Goal: Task Accomplishment & Management: Manage account settings

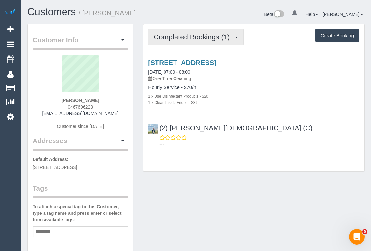
click at [213, 40] on button "Completed Bookings (1)" at bounding box center [196, 37] width 96 height 16
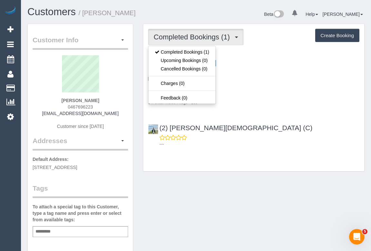
click at [269, 144] on p "---" at bounding box center [259, 144] width 200 height 6
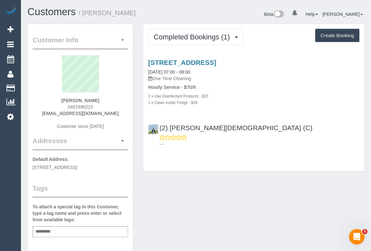
drag, startPoint x: 44, startPoint y: 112, endPoint x: 120, endPoint y: 110, distance: 75.9
click at [120, 110] on div "Nick Goldstein 0467696223 nicklauren.joint@gmail.com Customer since 2025" at bounding box center [81, 95] width 96 height 81
copy link "nicklauren.joint@gmail.com"
click at [141, 7] on h1 "Customers / Nick Goldstein" at bounding box center [109, 11] width 164 height 11
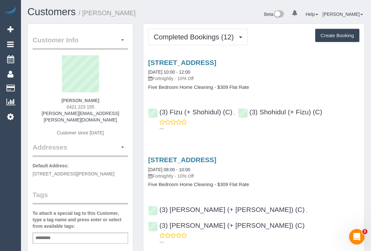
click at [311, 162] on h3 "23 River Street, Newport, VIC 3015" at bounding box center [253, 159] width 211 height 7
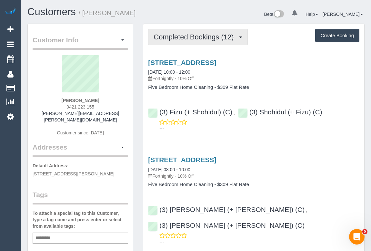
click at [208, 39] on span "Completed Bookings (12)" at bounding box center [195, 37] width 83 height 8
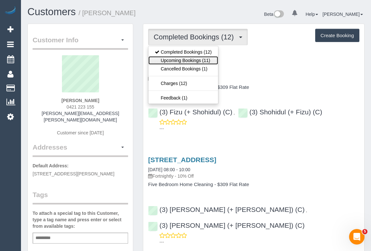
click at [194, 58] on link "Upcoming Bookings (11)" at bounding box center [183, 60] width 70 height 8
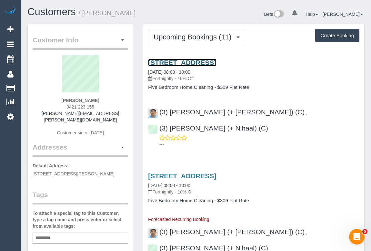
click at [191, 63] on link "23 River Street, Newport, VIC 3015" at bounding box center [182, 62] width 68 height 7
click at [194, 62] on link "23 River Street, Newport, VIC 3015" at bounding box center [182, 62] width 68 height 7
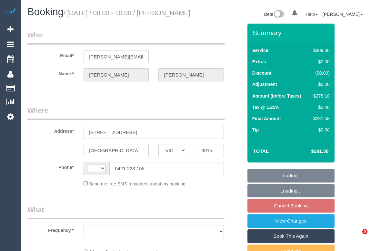
select select "VIC"
select select "string:AU"
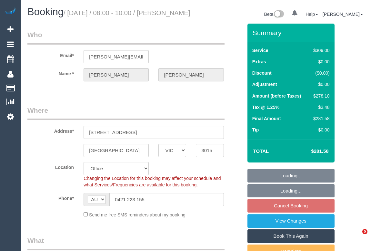
select select "object:641"
select select "number:28"
select select "number:16"
select select "number:19"
select select "number:22"
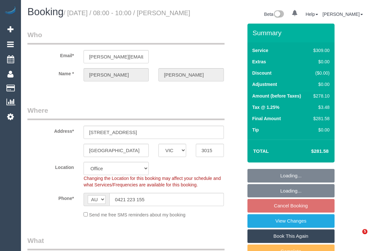
select select "number:34"
select select "number:26"
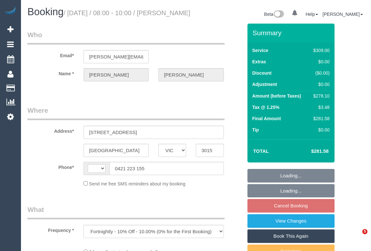
select select "VIC"
select select "string:stripe-pm_1RGuhh2GScqysDRV9eXb6IaF"
select select "number:28"
select select "number:16"
select select "number:19"
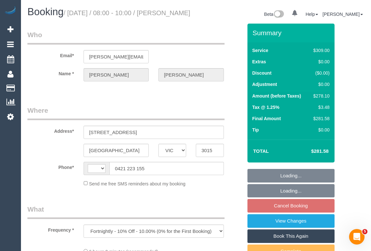
select select "number:22"
select select "number:34"
select select "number:26"
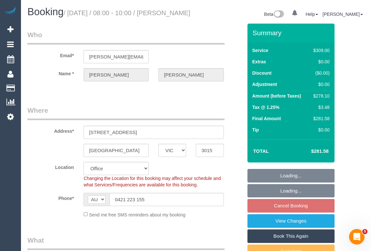
select select "string:AU"
select select "object:787"
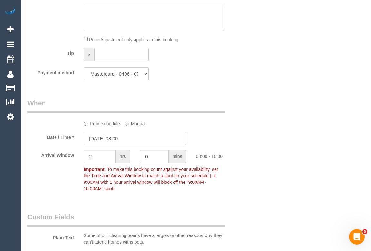
scroll to position [701, 0]
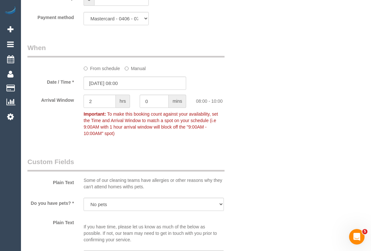
click at [176, 113] on span "To make this booking count against your availability, set the Time and Arrival …" at bounding box center [151, 123] width 135 height 25
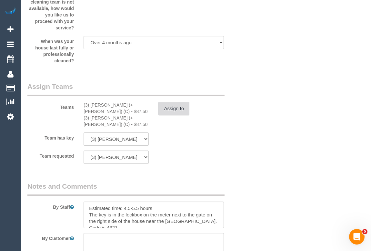
click at [175, 115] on button "Assign to" at bounding box center [173, 109] width 31 height 14
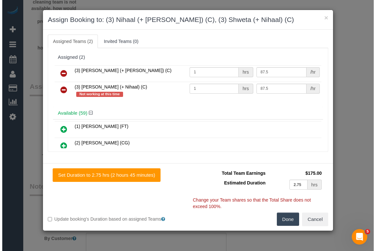
scroll to position [1020, 0]
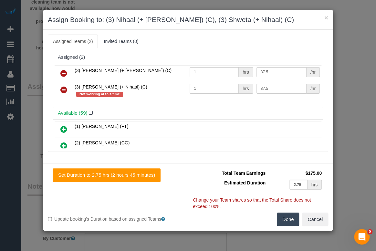
click at [61, 88] on icon at bounding box center [63, 90] width 7 height 8
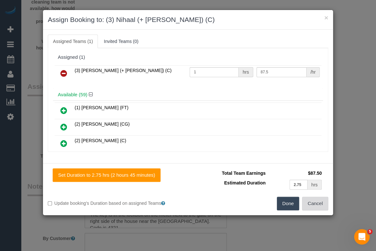
click at [324, 202] on button "Cancel" at bounding box center [315, 204] width 26 height 14
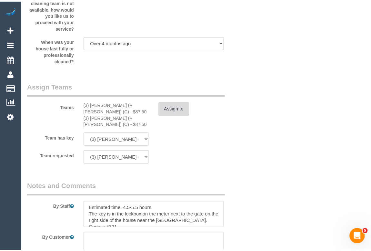
scroll to position [1027, 0]
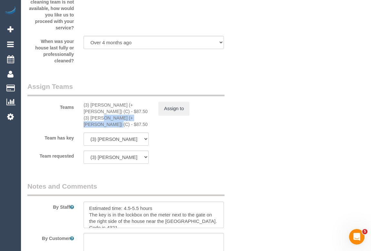
drag, startPoint x: 137, startPoint y: 128, endPoint x: 82, endPoint y: 125, distance: 55.2
click at [82, 125] on div "(3) Nihaal (+ Shweta) (C) - $87.50 (3) Shweta (+ Nihaal) (C) - $87.50" at bounding box center [116, 115] width 75 height 26
copy div "(3) Shweta (+ Nihaal) (C) -"
click at [170, 115] on button "Assign to" at bounding box center [173, 109] width 31 height 14
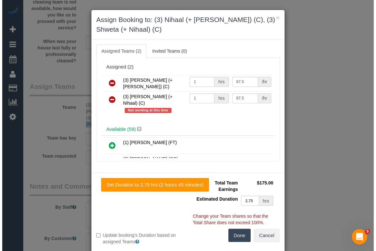
scroll to position [1020, 0]
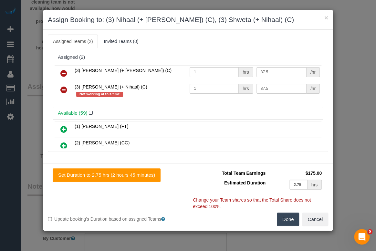
click at [62, 88] on icon at bounding box center [63, 90] width 7 height 8
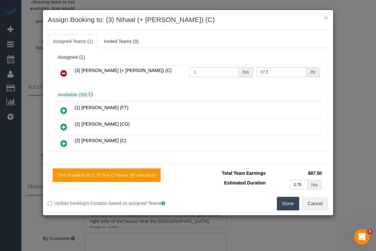
click at [280, 203] on button "Done" at bounding box center [288, 204] width 23 height 14
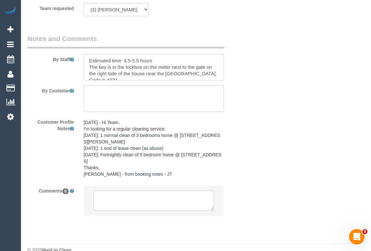
scroll to position [1176, 0]
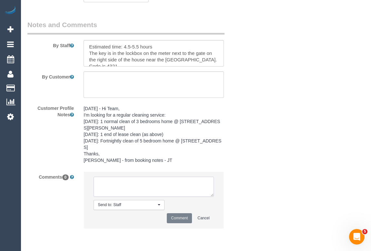
click at [127, 188] on textarea at bounding box center [154, 187] width 120 height 20
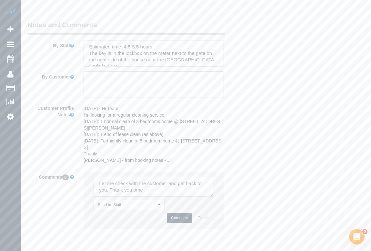
type textarea "Let me check with the customer and get back to you. Thank you.om"
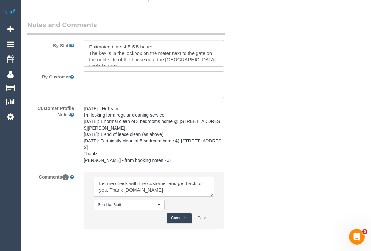
drag, startPoint x: 147, startPoint y: 191, endPoint x: 47, endPoint y: 179, distance: 100.5
click at [47, 179] on div "Comments 0 Send to: Staff Nothing selected Send to: Staff Send to: Customer Sen…" at bounding box center [135, 202] width 225 height 63
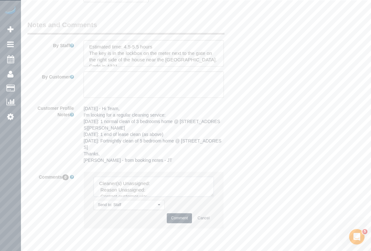
click at [161, 185] on textarea at bounding box center [154, 187] width 120 height 20
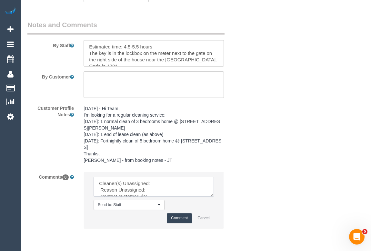
paste textarea "(3) Shweta (+ Nihaal) (C) -"
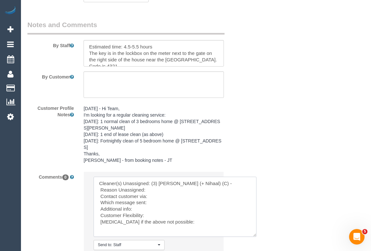
drag, startPoint x: 213, startPoint y: 197, endPoint x: 255, endPoint y: 237, distance: 58.5
click at [255, 237] on textarea at bounding box center [175, 207] width 163 height 60
click at [158, 191] on textarea at bounding box center [175, 207] width 163 height 60
click at [216, 185] on textarea at bounding box center [175, 207] width 163 height 60
click at [148, 191] on textarea at bounding box center [175, 207] width 163 height 60
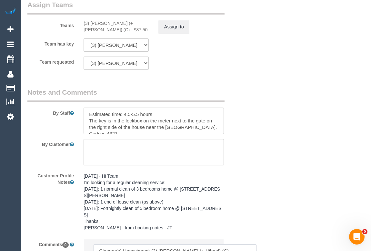
scroll to position [1146, 0]
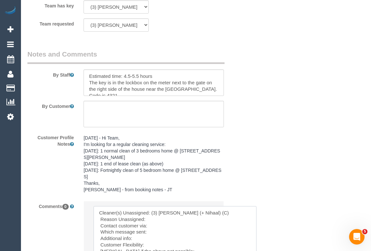
click at [147, 221] on textarea at bounding box center [175, 236] width 163 height 60
click at [159, 228] on textarea at bounding box center [175, 236] width 163 height 60
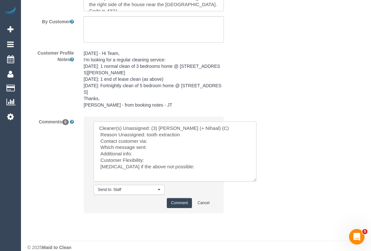
scroll to position [1234, 0]
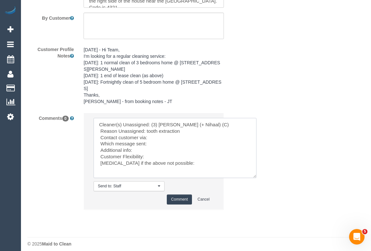
click at [152, 148] on textarea at bounding box center [175, 148] width 163 height 60
type textarea "Cleaner(s) Unassigned: (3) Shweta (+ Nihaal) (C) Reason Unassigned: tooth extra…"
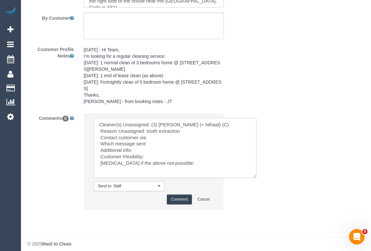
click at [182, 168] on textarea at bounding box center [175, 148] width 163 height 60
drag, startPoint x: 188, startPoint y: 164, endPoint x: 73, endPoint y: 126, distance: 121.5
click at [73, 126] on div "Comments 0 Send to: Staff Nothing selected Send to: Staff Send to: Customer Sen…" at bounding box center [135, 164] width 225 height 103
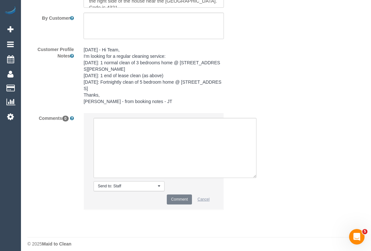
click at [206, 201] on button "Cancel" at bounding box center [203, 199] width 20 height 10
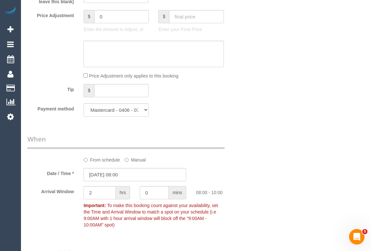
scroll to position [571, 0]
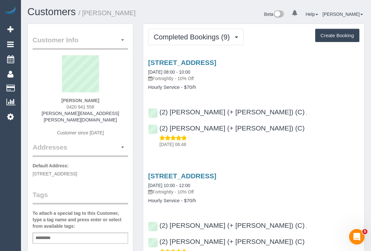
drag, startPoint x: 64, startPoint y: 107, endPoint x: 107, endPoint y: 104, distance: 43.4
click at [107, 104] on div "Jonathan Byrnes 0420 941 558 byrnes.jonathan@icloud.com Customer since 2025" at bounding box center [81, 98] width 96 height 87
copy span "0420 941 558"
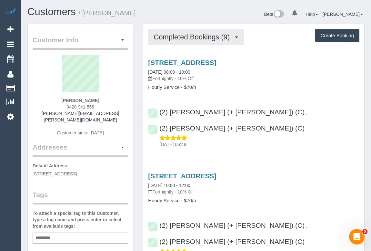
click at [188, 35] on span "Completed Bookings (9)" at bounding box center [193, 37] width 79 height 8
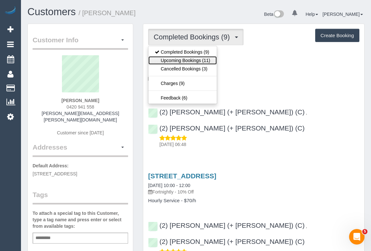
click at [189, 60] on link "Upcoming Bookings (11)" at bounding box center [182, 60] width 68 height 8
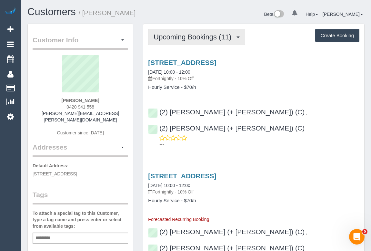
click at [189, 38] on span "Upcoming Bookings (11)" at bounding box center [194, 37] width 81 height 8
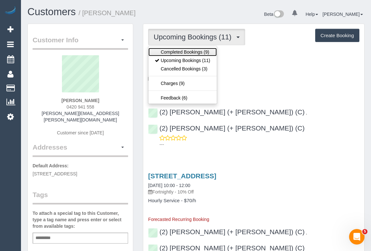
click at [187, 49] on link "Completed Bookings (9)" at bounding box center [182, 52] width 68 height 8
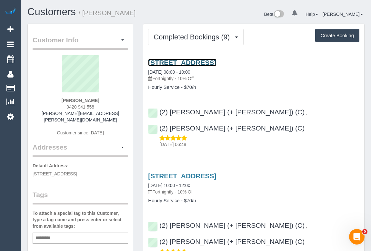
click at [198, 62] on link "18 Tamar Gr, Oakleigh, Vic 3166, Oakleigh, VIC 3166" at bounding box center [182, 62] width 68 height 7
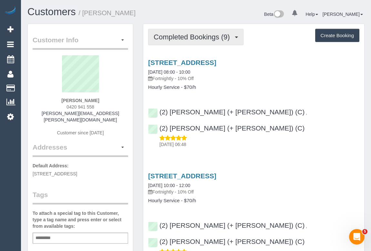
click at [195, 33] on span "Completed Bookings (9)" at bounding box center [193, 37] width 79 height 8
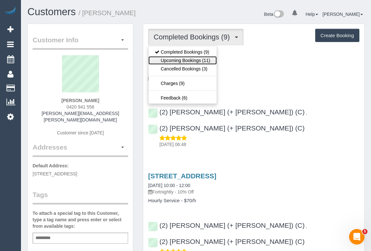
click at [179, 61] on link "Upcoming Bookings (11)" at bounding box center [182, 60] width 68 height 8
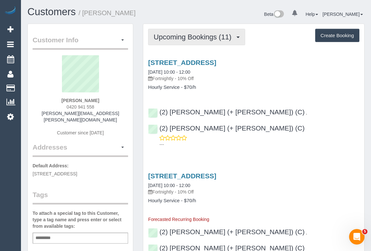
click at [199, 37] on span "Upcoming Bookings (11)" at bounding box center [194, 37] width 81 height 8
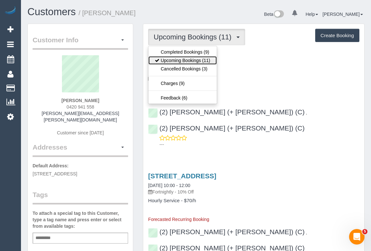
click at [185, 61] on link "Upcoming Bookings (11)" at bounding box center [182, 60] width 68 height 8
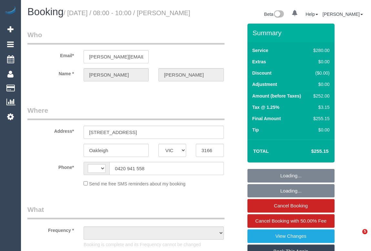
select select "VIC"
select select "string:stripe-pm_1R0fsu2GScqysDRV1fWs8soR"
select select "2"
select select "number:27"
select select "number:14"
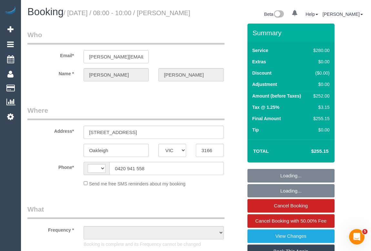
select select "number:19"
select select "number:25"
select select "number:34"
select select "number:11"
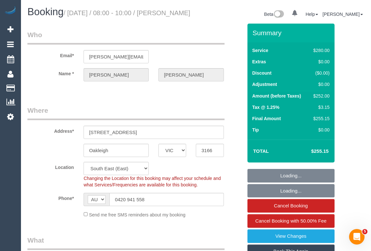
select select "string:AU"
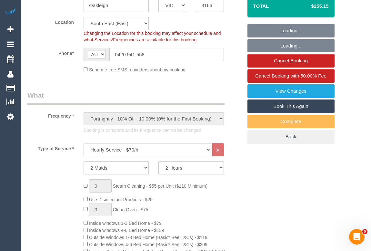
select select "object:1462"
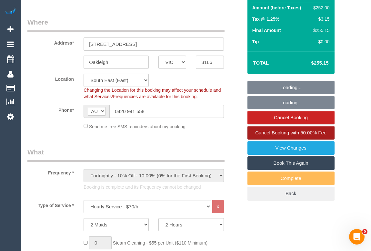
scroll to position [88, 0]
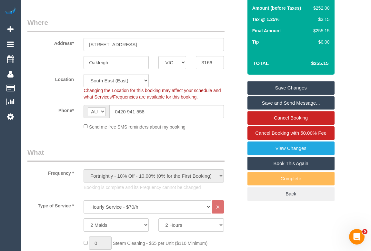
click at [280, 170] on link "Book This Again" at bounding box center [291, 164] width 87 height 14
select select "VIC"
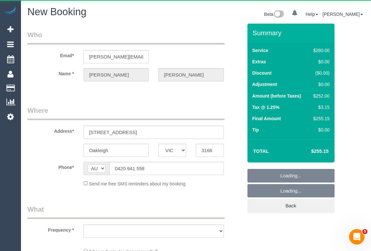
select select "object:2346"
select select "2"
select select "number:27"
select select "number:14"
select select "number:19"
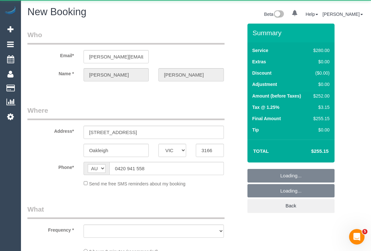
select select "number:25"
select select "number:34"
select select "number:11"
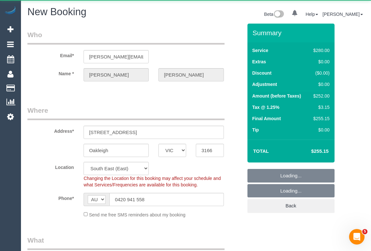
select select "string:stripe-pm_1R0fsu2GScqysDRV1fWs8soR"
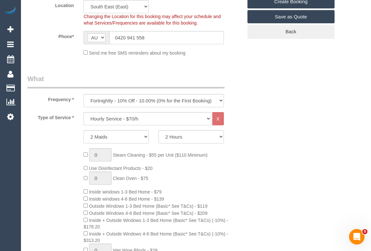
scroll to position [176, 0]
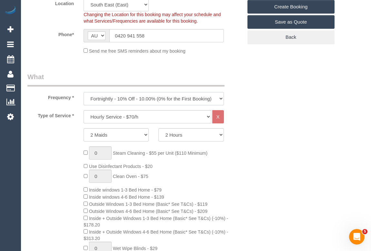
click at [219, 97] on select "One Time Cleaning Weekly - 10% Off - 10.00% (0% for the First Booking) Fortnigh…" at bounding box center [154, 98] width 140 height 13
select select "object:3089"
click at [84, 92] on select "One Time Cleaning Weekly - 10% Off - 10.00% (0% for the First Booking) Fortnigh…" at bounding box center [154, 98] width 140 height 13
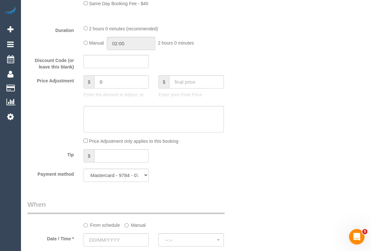
scroll to position [557, 0]
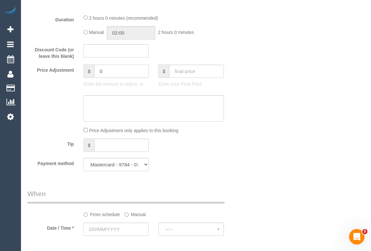
drag, startPoint x: 121, startPoint y: 73, endPoint x: 77, endPoint y: 71, distance: 44.6
click at [77, 71] on div "Price Adjustment $ 0 Enter the Amount to Adjust, or $ Enter your Final Price" at bounding box center [135, 78] width 225 height 26
click at [98, 72] on input "28" at bounding box center [121, 71] width 55 height 13
type input "-28"
click at [96, 104] on textarea at bounding box center [154, 108] width 140 height 26
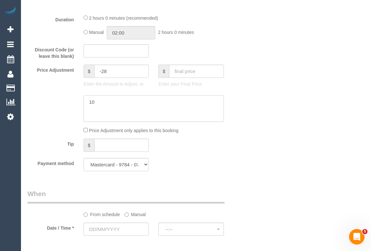
type textarea "1"
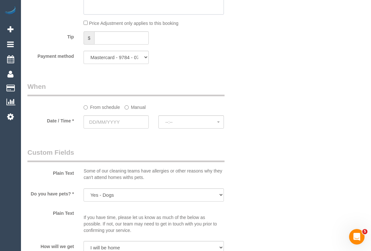
scroll to position [675, 0]
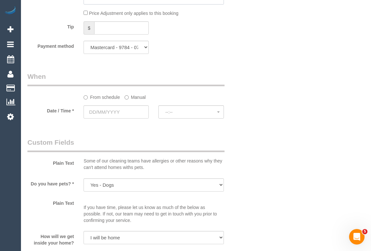
type textarea "Added -28 for 10% discount"
click at [114, 111] on input "text" at bounding box center [116, 111] width 65 height 13
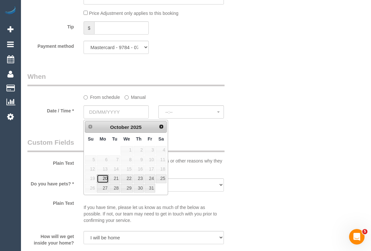
click at [104, 177] on link "20" at bounding box center [103, 178] width 12 height 9
type input "20/10/2025"
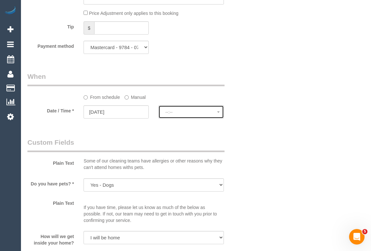
click at [182, 111] on span "--:--" at bounding box center [191, 111] width 52 height 5
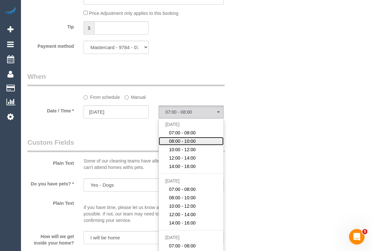
click at [174, 141] on span "08:00 - 10:00" at bounding box center [182, 141] width 27 height 6
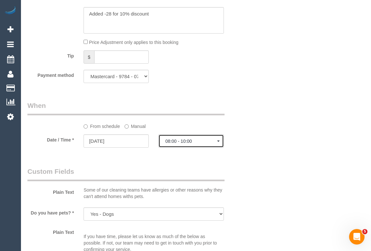
scroll to position [733, 0]
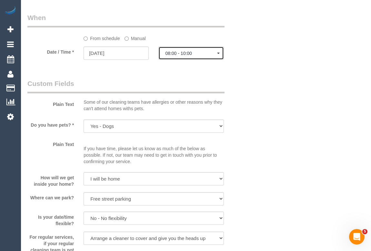
click at [186, 52] on span "08:00 - 10:00" at bounding box center [191, 53] width 52 height 5
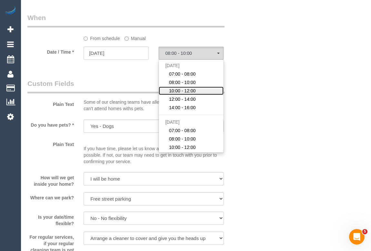
click at [181, 90] on span "10:00 - 12:00" at bounding box center [182, 90] width 27 height 6
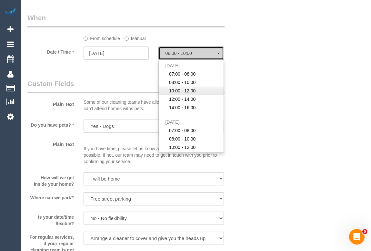
select select "spot8"
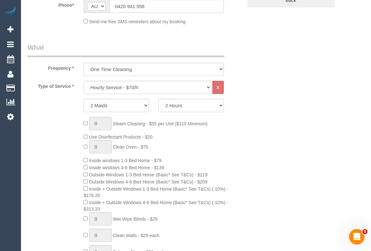
scroll to position [29, 0]
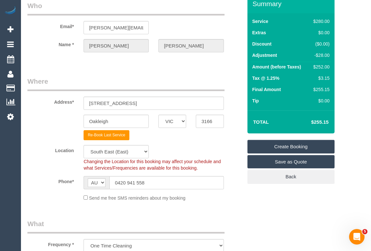
click at [288, 146] on link "Create Booking" at bounding box center [291, 147] width 87 height 14
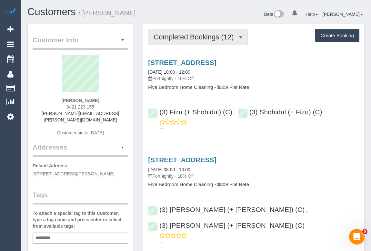
click at [199, 40] on button "Completed Bookings (12)" at bounding box center [197, 37] width 99 height 16
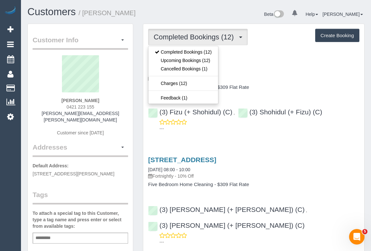
click at [300, 76] on p "Fortnightly - 10% Off" at bounding box center [253, 78] width 211 height 6
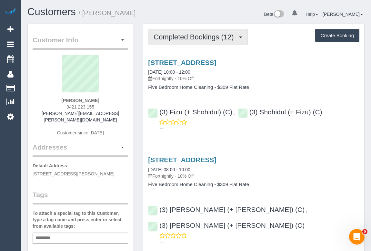
click at [191, 38] on span "Completed Bookings (12)" at bounding box center [195, 37] width 83 height 8
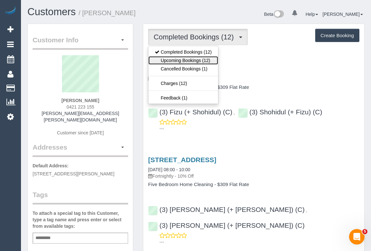
click at [188, 56] on link "Upcoming Bookings (12)" at bounding box center [183, 60] width 70 height 8
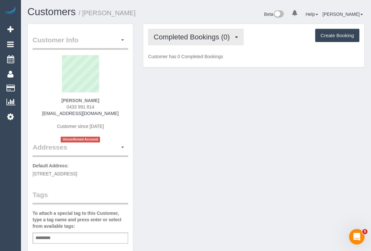
click at [205, 35] on span "Completed Bookings (0)" at bounding box center [193, 37] width 79 height 8
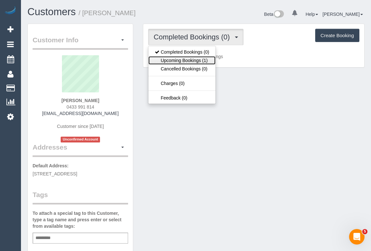
click at [200, 61] on link "Upcoming Bookings (1)" at bounding box center [181, 60] width 67 height 8
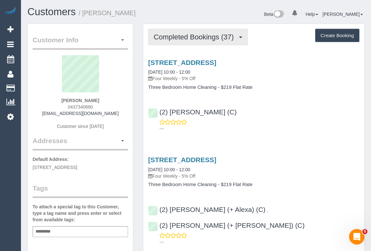
click at [194, 34] on span "Completed Bookings (37)" at bounding box center [195, 37] width 83 height 8
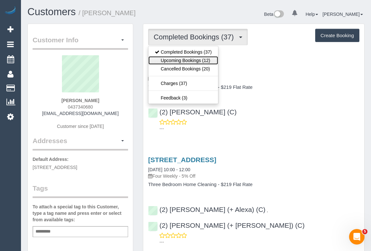
click at [194, 60] on link "Upcoming Bookings (12)" at bounding box center [183, 60] width 70 height 8
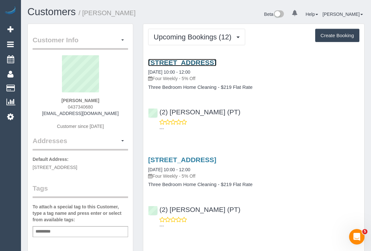
click at [205, 63] on link "152 Lorimer Street, Docklands, VIC 3008" at bounding box center [182, 62] width 68 height 7
click at [286, 106] on div "(2) Theo Rohmer (PT) ---" at bounding box center [253, 117] width 221 height 29
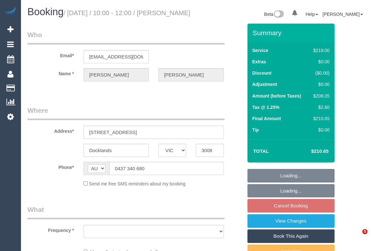
select select "VIC"
select select "string:stripe-pm_1HmyTB2GScqysDRVtfnO9N7M"
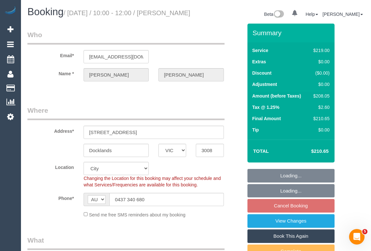
select select "object:674"
select select "number:29"
select select "object:825"
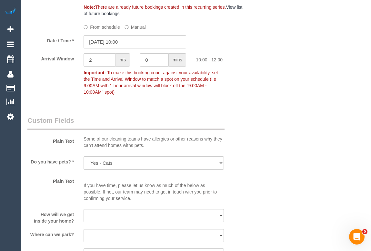
scroll to position [763, 0]
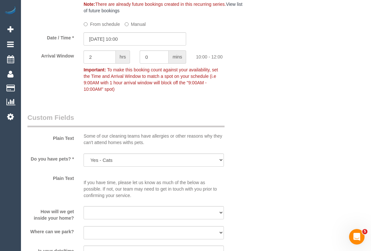
click at [105, 27] on label "From schedule" at bounding box center [102, 23] width 36 height 9
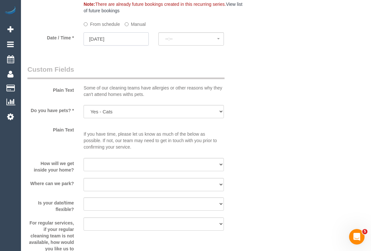
click at [108, 46] on input "17/10/2025" at bounding box center [116, 38] width 65 height 13
select select "spot14"
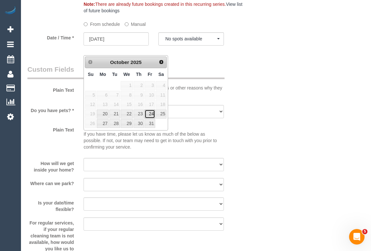
click at [151, 113] on link "24" at bounding box center [150, 113] width 10 height 9
type input "24/10/2025"
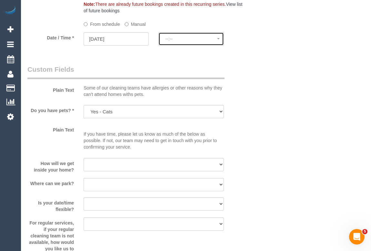
click at [190, 41] on span "--:--" at bounding box center [191, 38] width 52 height 5
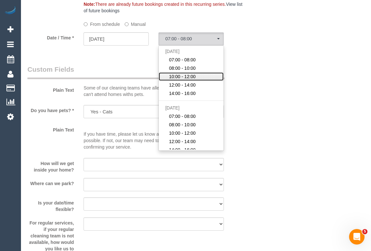
click at [190, 80] on span "10:00 - 12:00" at bounding box center [182, 76] width 27 height 6
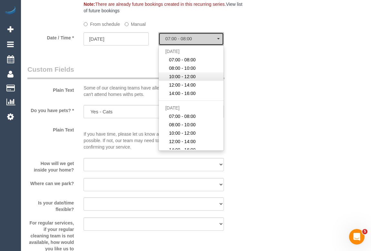
select select "spot29"
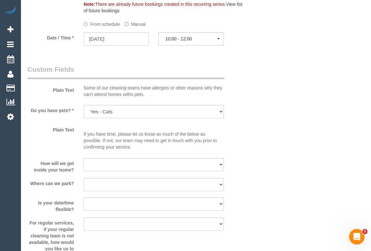
click at [282, 106] on div "Who Email* megster_za@yahoo.co.uk Name * Megan Hennessy Where Address* 152 Lori…" at bounding box center [195, 62] width 337 height 1603
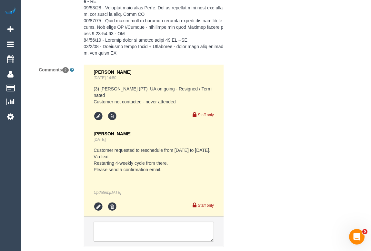
scroll to position [1379, 0]
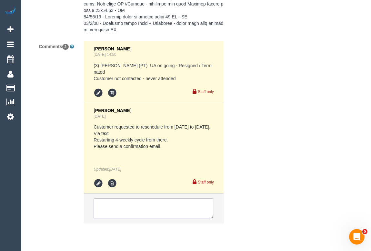
click at [120, 206] on textarea at bounding box center [154, 208] width 120 height 20
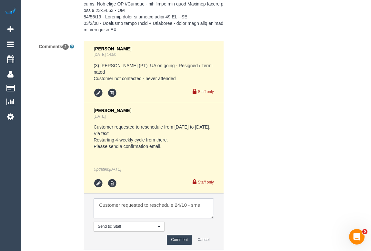
type textarea "Customer requested to reschedule 24/10 - sms"
click at [177, 239] on button "Comment" at bounding box center [179, 240] width 25 height 10
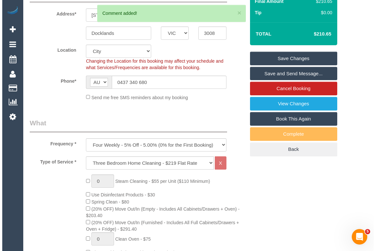
scroll to position [0, 0]
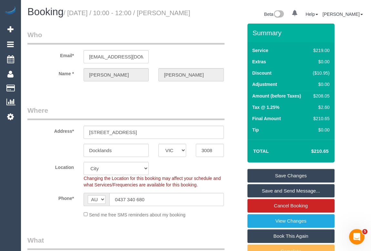
click at [289, 182] on link "Save Changes" at bounding box center [291, 176] width 87 height 14
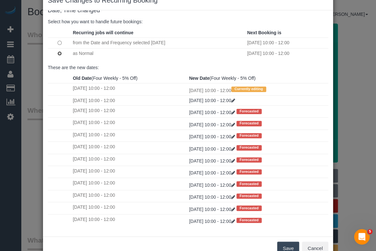
scroll to position [38, 0]
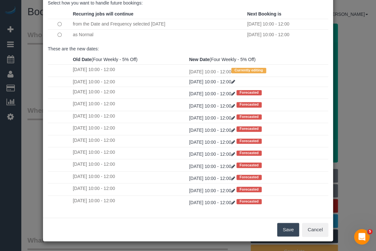
click at [288, 226] on button "Save" at bounding box center [288, 230] width 22 height 14
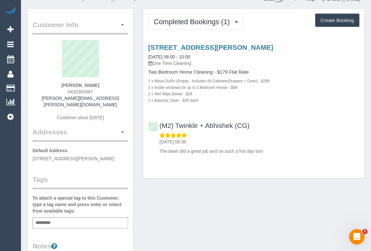
scroll to position [29, 0]
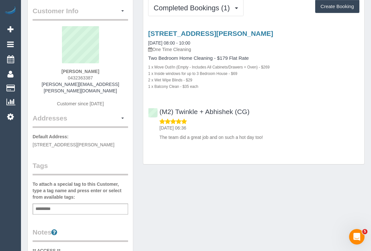
drag, startPoint x: 65, startPoint y: 76, endPoint x: 110, endPoint y: 76, distance: 45.2
click at [110, 76] on div "[PERSON_NAME] 0432363387 [PERSON_NAME][EMAIL_ADDRESS][PERSON_NAME][DOMAIN_NAME]…" at bounding box center [81, 69] width 96 height 87
copy span "0432363387"
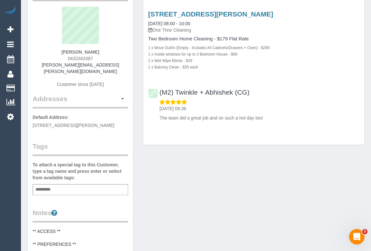
scroll to position [0, 0]
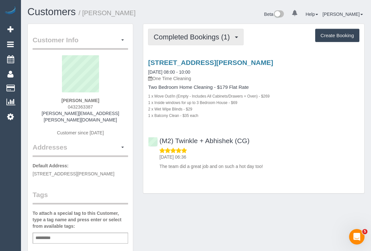
click at [197, 37] on span "Completed Bookings (1)" at bounding box center [193, 37] width 79 height 8
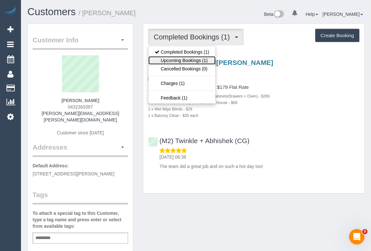
click at [183, 61] on link "Upcoming Bookings (1)" at bounding box center [181, 60] width 67 height 8
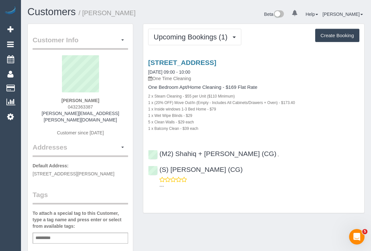
click at [239, 125] on div "1 x Balcony Clean - $39 each" at bounding box center [253, 128] width 211 height 6
click at [211, 61] on link "[STREET_ADDRESS]" at bounding box center [182, 62] width 68 height 7
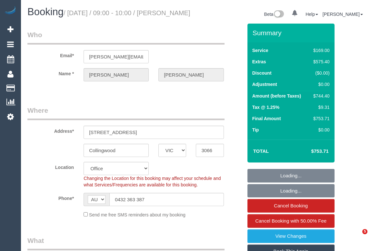
select select "VIC"
select select "object:684"
select select "number:28"
select select "number:14"
select select "number:18"
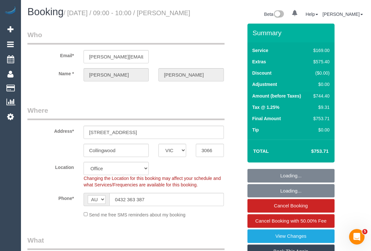
select select "number:24"
select select "number:26"
select select "string:stripe-pm_1SEcLi2GScqysDRVxhyhgE3U"
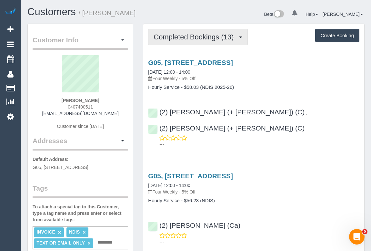
click at [193, 37] on span "Completed Bookings (13)" at bounding box center [195, 37] width 83 height 8
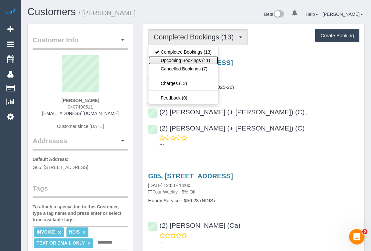
click at [188, 60] on link "Upcoming Bookings (11)" at bounding box center [183, 60] width 70 height 8
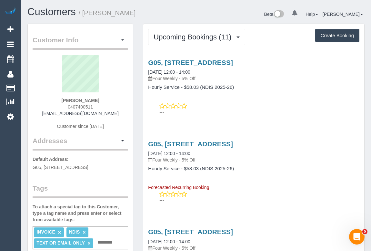
click at [200, 61] on link "G05, 7 Windsor Terrace, Williamstown, VIC 3016" at bounding box center [190, 62] width 85 height 7
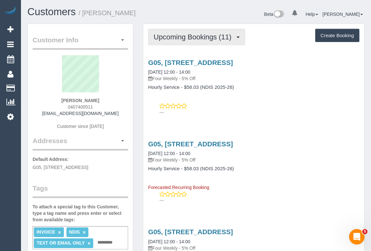
click at [194, 42] on button "Upcoming Bookings (11)" at bounding box center [196, 37] width 97 height 16
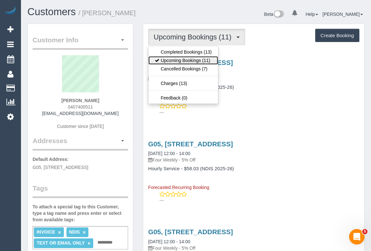
click at [185, 62] on link "Upcoming Bookings (11)" at bounding box center [183, 60] width 70 height 8
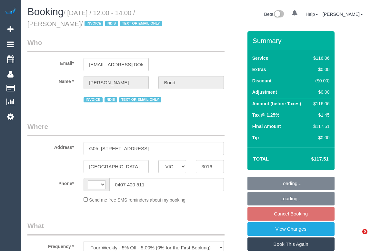
select select "VIC"
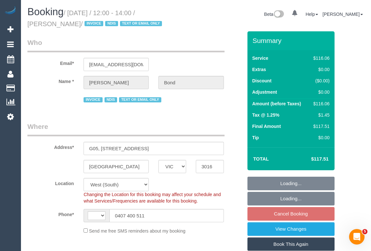
select select "object:530"
select select "string:AU"
select select "number:28"
select select "number:14"
select select "number:19"
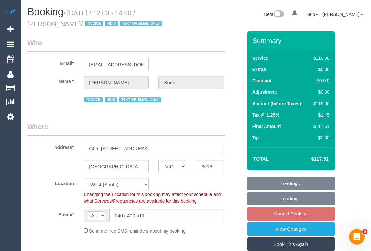
select select "number:36"
select select "number:35"
select select "number:12"
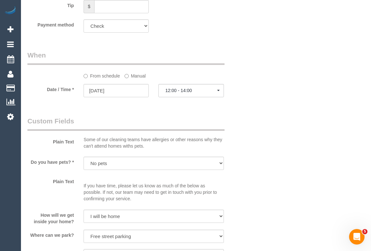
scroll to position [469, 0]
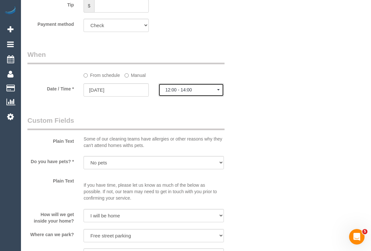
click at [183, 89] on span "12:00 - 14:00" at bounding box center [191, 89] width 52 height 5
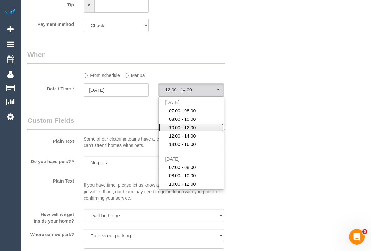
click at [189, 127] on span "10:00 - 12:00" at bounding box center [182, 127] width 27 height 6
select select "spot3"
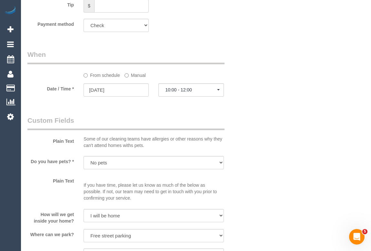
click at [266, 140] on div "Who Email* pb-07@bigpond.com Name * Peter Bond INVOICE NDIS TEXT OR EMAIL ONLY …" at bounding box center [195, 149] width 337 height 1175
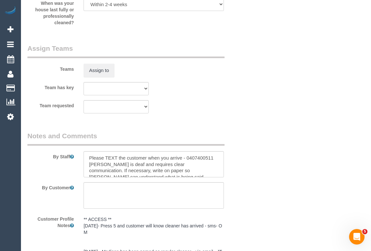
scroll to position [939, 0]
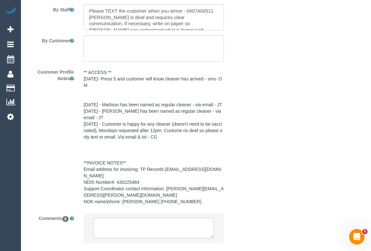
click at [121, 220] on textarea at bounding box center [154, 228] width 120 height 20
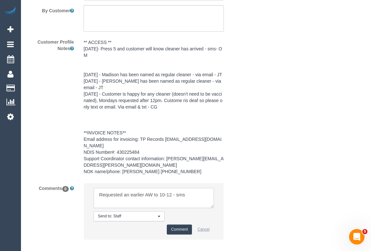
scroll to position [997, 0]
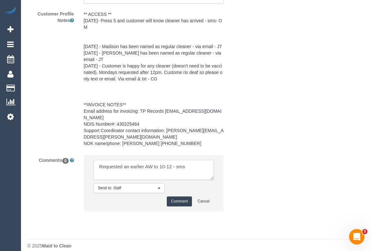
type textarea "Requested an earlier AW to 10-12 - sms"
click at [172, 196] on button "Comment" at bounding box center [179, 201] width 25 height 10
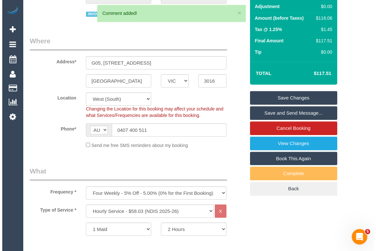
scroll to position [0, 0]
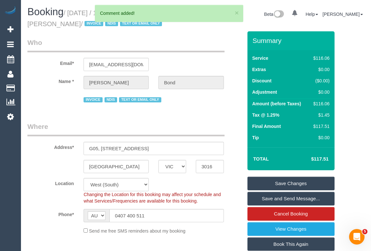
click at [282, 185] on link "Save Changes" at bounding box center [291, 184] width 87 height 14
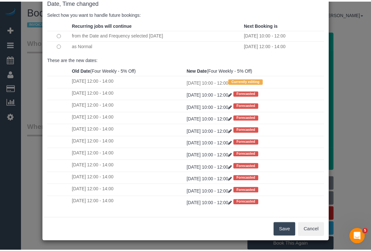
scroll to position [38, 0]
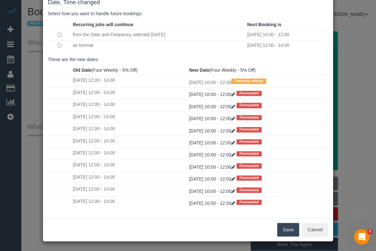
click at [287, 225] on button "Save" at bounding box center [288, 230] width 22 height 14
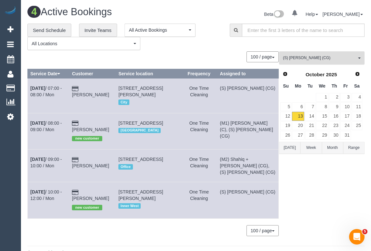
click at [319, 58] on span "(S) Adnan (CG)" at bounding box center [320, 57] width 74 height 5
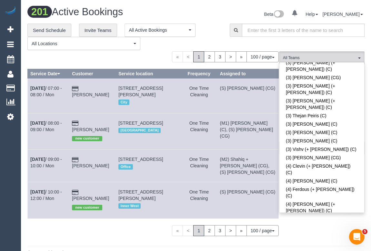
click at [215, 29] on div "**********" at bounding box center [123, 37] width 193 height 27
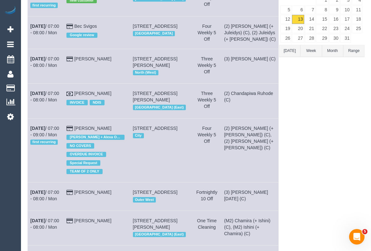
scroll to position [0, 0]
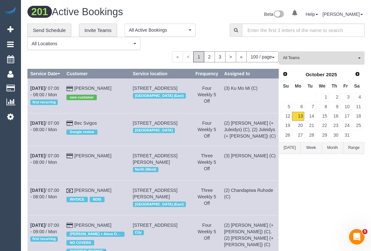
click at [311, 61] on button "All Teams" at bounding box center [322, 57] width 86 height 13
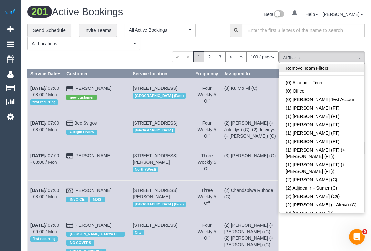
click at [321, 68] on link "Remove Team Filters" at bounding box center [321, 68] width 85 height 8
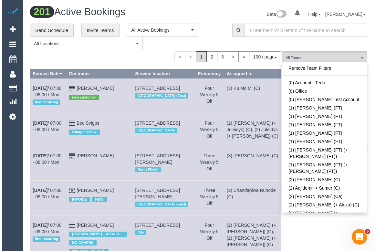
scroll to position [641, 0]
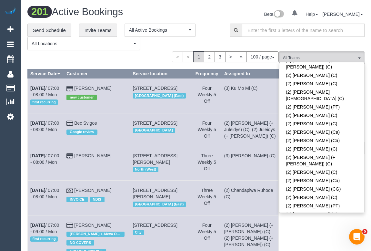
click at [317, 250] on link "(3) Abu (+ [PERSON_NAME]) (C)" at bounding box center [321, 254] width 85 height 8
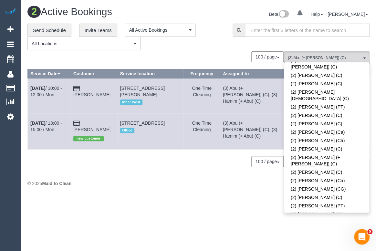
click at [129, 174] on div "2 Active Bookings Beta 0 Your Notifications You have 0 alerts Help Help Docs Ta…" at bounding box center [198, 98] width 355 height 196
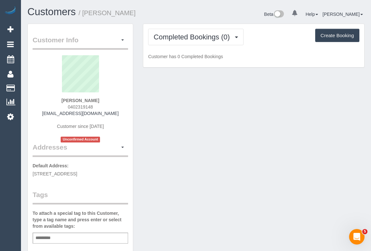
drag, startPoint x: 63, startPoint y: 107, endPoint x: 98, endPoint y: 106, distance: 34.5
click at [98, 106] on div "[PERSON_NAME] 0402319148 [EMAIL_ADDRESS][DOMAIN_NAME] Customer since [DATE] Unc…" at bounding box center [81, 98] width 96 height 87
copy span "0402319148"
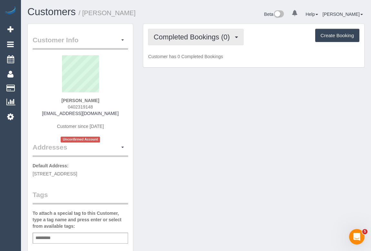
click at [184, 44] on button "Completed Bookings (0)" at bounding box center [196, 37] width 96 height 16
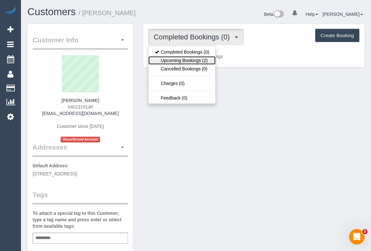
click at [185, 60] on link "Upcoming Bookings (2)" at bounding box center [181, 60] width 67 height 8
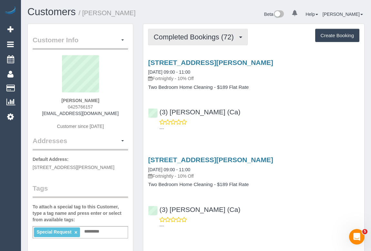
click at [201, 39] on span "Completed Bookings (72)" at bounding box center [195, 37] width 83 height 8
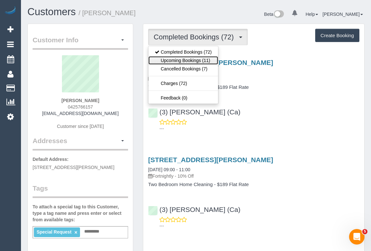
click at [197, 62] on link "Upcoming Bookings (11)" at bounding box center [183, 60] width 70 height 8
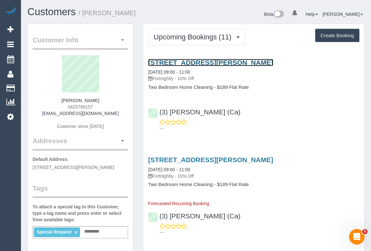
click at [228, 62] on link "2/10 Fawkner Road, Pascoe Vale, VIC 3044" at bounding box center [210, 62] width 125 height 7
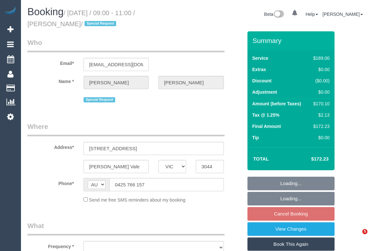
select select "VIC"
select select "string:stripe-pm_1Lh95W2GScqysDRVtzVLXpGU"
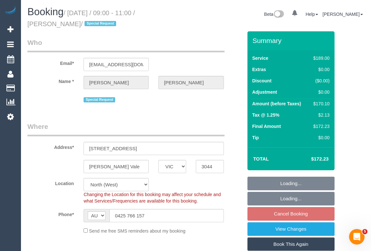
select select "object:539"
select select "number:28"
select select "number:16"
select select "number:19"
select select "number:22"
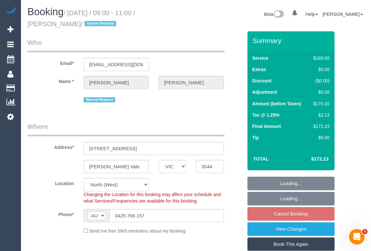
select select "number:35"
select select "number:11"
select select "object:1328"
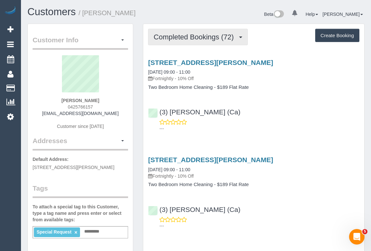
click at [183, 40] on span "Completed Bookings (72)" at bounding box center [195, 37] width 83 height 8
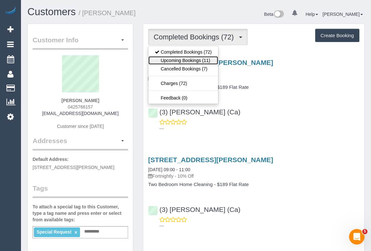
click at [183, 60] on link "Upcoming Bookings (11)" at bounding box center [183, 60] width 70 height 8
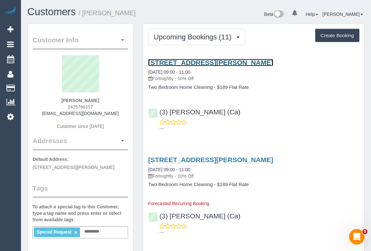
click at [197, 62] on link "2/10 Fawkner Road, Pascoe Vale, VIC 3044" at bounding box center [210, 62] width 125 height 7
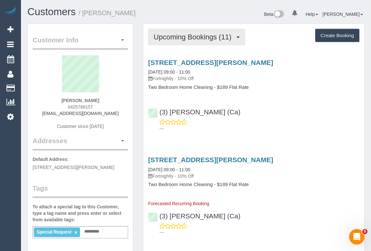
click at [192, 39] on span "Upcoming Bookings (11)" at bounding box center [194, 37] width 81 height 8
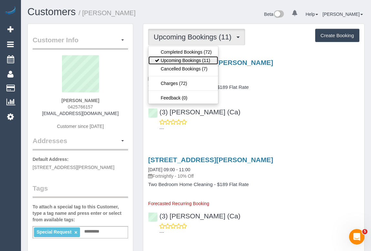
click at [188, 61] on link "Upcoming Bookings (11)" at bounding box center [183, 60] width 70 height 8
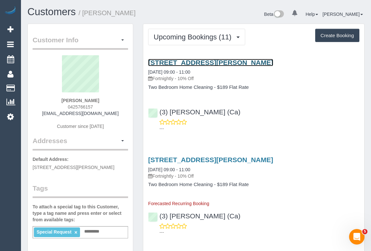
click at [205, 61] on link "2/10 Fawkner Road, Pascoe Vale, VIC 3044" at bounding box center [210, 62] width 125 height 7
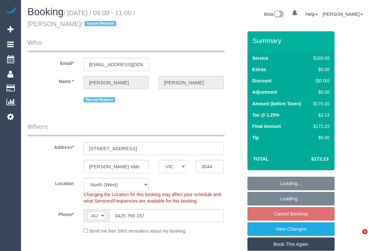
select select "VIC"
select select "string:stripe-pm_1Lh95W2GScqysDRVtzVLXpGU"
select select "number:28"
select select "number:16"
select select "number:19"
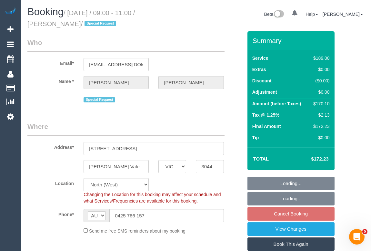
select select "number:22"
select select "number:35"
select select "number:11"
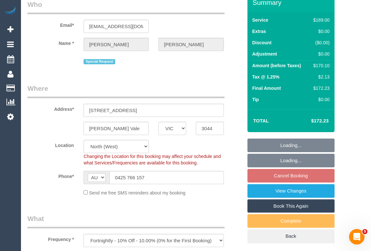
select select "object:1372"
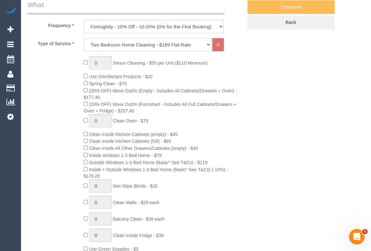
scroll to position [164, 0]
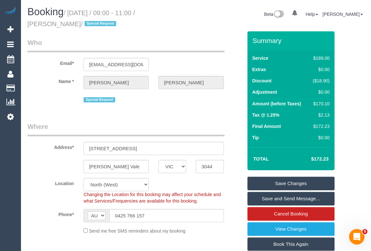
scroll to position [0, 0]
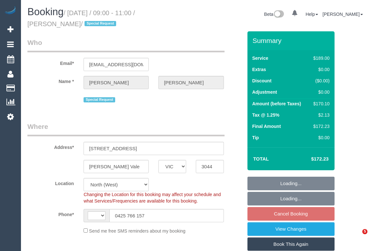
select select "VIC"
select select "string:stripe-pm_1Lh95W2GScqysDRVtzVLXpGU"
select select "number:28"
select select "number:16"
select select "number:19"
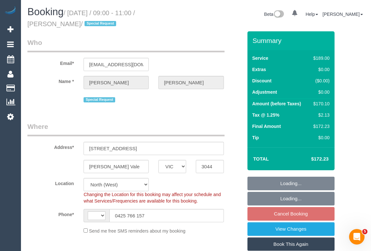
select select "number:22"
select select "number:35"
select select "number:11"
select select "string:AU"
select select "object:443"
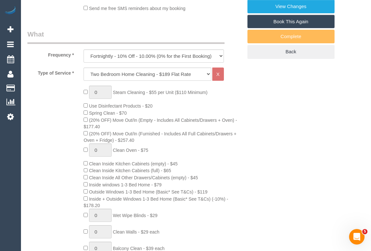
scroll to position [105, 0]
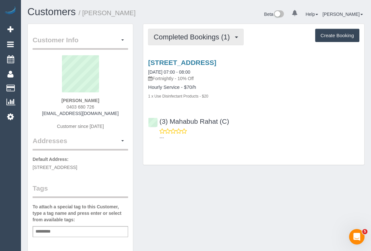
click at [207, 36] on span "Completed Bookings (1)" at bounding box center [193, 37] width 79 height 8
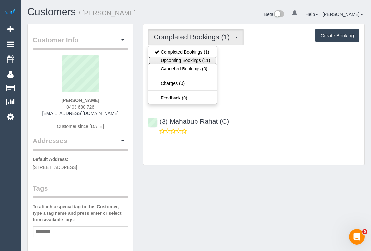
click at [194, 60] on link "Upcoming Bookings (11)" at bounding box center [182, 60] width 68 height 8
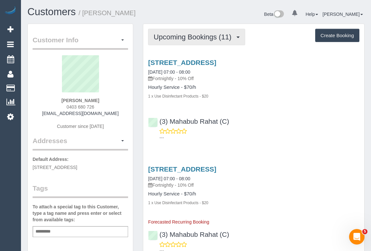
click at [195, 37] on span "Upcoming Bookings (11)" at bounding box center [194, 37] width 81 height 8
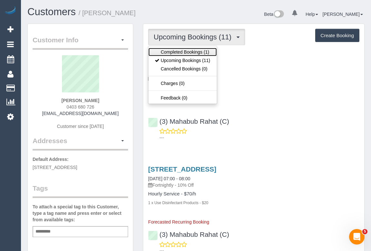
click at [187, 53] on link "Completed Bookings (1)" at bounding box center [182, 52] width 68 height 8
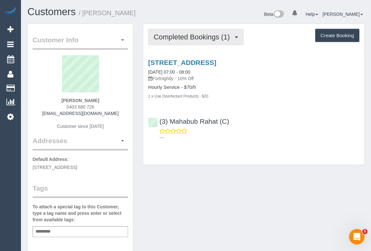
click at [188, 39] on span "Completed Bookings (1)" at bounding box center [193, 37] width 79 height 8
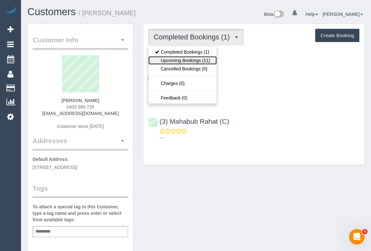
click at [177, 61] on link "Upcoming Bookings (11)" at bounding box center [182, 60] width 68 height 8
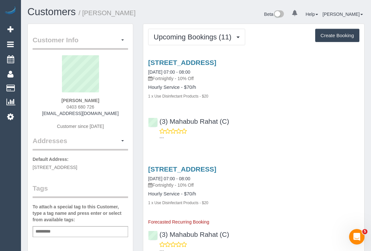
drag, startPoint x: 238, startPoint y: 122, endPoint x: 171, endPoint y: 120, distance: 66.8
click at [171, 120] on div "(3) Mahabub Rahat (C) ---" at bounding box center [253, 126] width 221 height 29
copy link "Mahabub Rahat (C)"
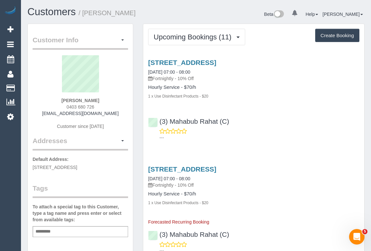
click at [66, 230] on div "Add a tag" at bounding box center [81, 231] width 96 height 11
click at [270, 142] on div "17 Riverside Ave, Keilor, VIC 3036 25/10/2025 07:00 - 08:00 Fortnightly - 10% O…" at bounding box center [253, 98] width 221 height 90
click at [188, 61] on link "17 Riverside Ave, Keilor, VIC 3036" at bounding box center [182, 62] width 68 height 7
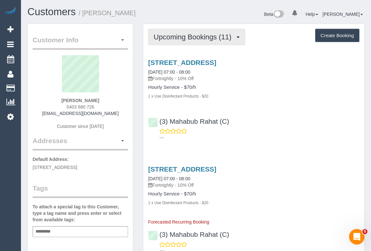
drag, startPoint x: 192, startPoint y: 33, endPoint x: 190, endPoint y: 39, distance: 6.0
click at [192, 33] on span "Upcoming Bookings (11)" at bounding box center [194, 37] width 81 height 8
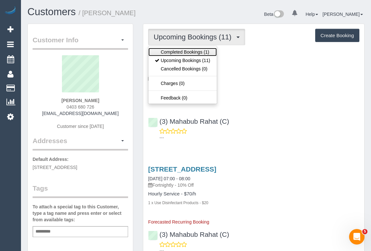
click at [188, 50] on link "Completed Bookings (1)" at bounding box center [182, 52] width 68 height 8
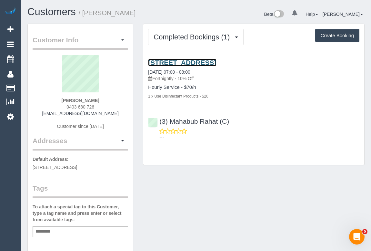
click at [202, 63] on link "17 Riverside Ave, Keilor, VIC 3036" at bounding box center [182, 62] width 68 height 7
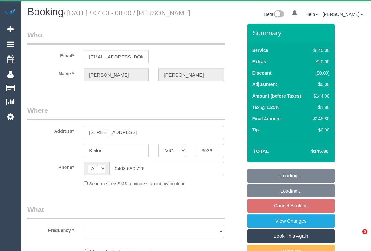
select select "VIC"
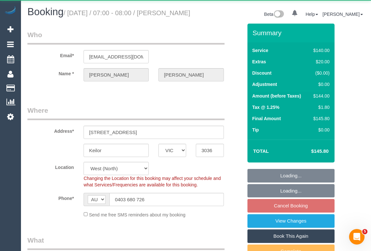
select select "object:535"
select select "string:stripe-pm_1SFPtQ2GScqysDRVG88wo898"
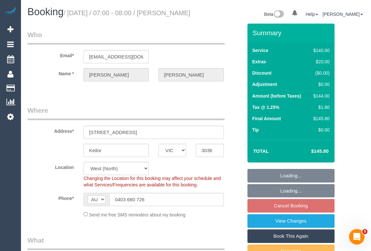
select select "number:27"
select select "number:14"
select select "number:19"
select select "number:25"
select select "number:34"
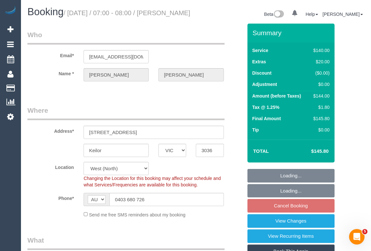
select select "spot1"
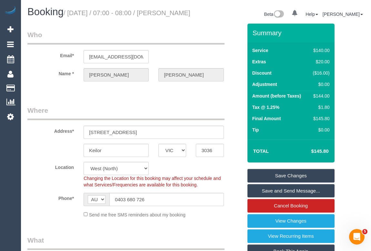
click at [200, 63] on div "Email* natashaleighpt@gmail.com" at bounding box center [135, 46] width 225 height 33
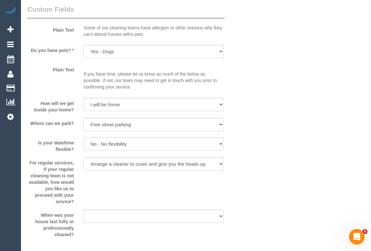
scroll to position [821, 0]
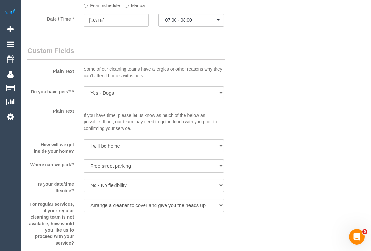
scroll to position [710, 0]
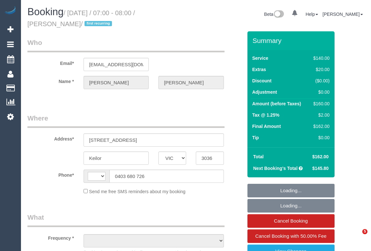
select select "VIC"
select select "object:320"
select select "string:stripe-pm_1SFPtQ2GScqysDRVG88wo898"
select select "number:27"
select select "number:14"
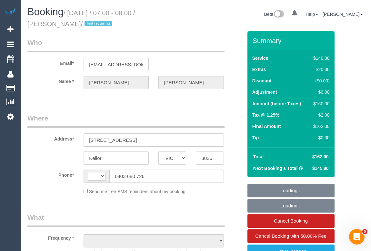
select select "number:19"
select select "number:25"
select select "number:34"
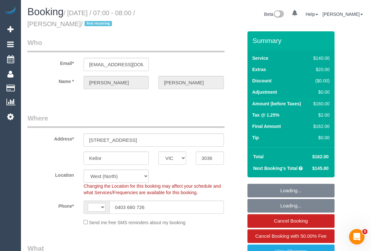
select select "object:718"
select select "string:AU"
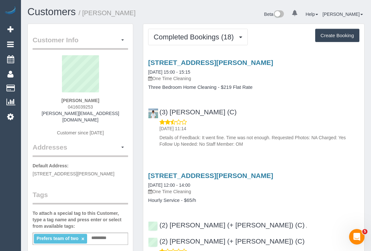
drag, startPoint x: 65, startPoint y: 106, endPoint x: 104, endPoint y: 108, distance: 39.5
click at [104, 108] on div "[PERSON_NAME] 0416039253 [PERSON_NAME][EMAIL_ADDRESS][DOMAIN_NAME] Customer sin…" at bounding box center [81, 98] width 96 height 87
copy span "0416039253"
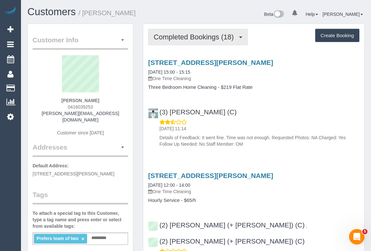
click at [193, 37] on span "Completed Bookings (18)" at bounding box center [195, 37] width 83 height 8
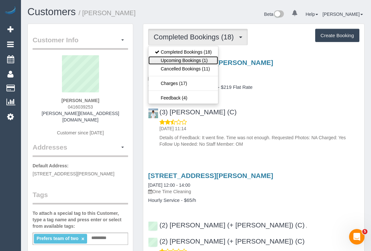
click at [184, 61] on link "Upcoming Bookings (1)" at bounding box center [183, 60] width 70 height 8
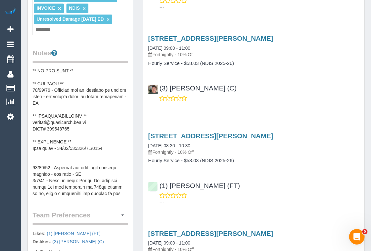
scroll to position [65, 0]
click at [72, 138] on pre at bounding box center [81, 132] width 96 height 129
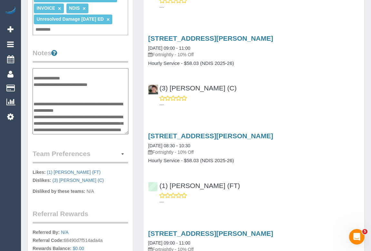
scroll to position [117, 0]
click at [37, 102] on textarea at bounding box center [81, 101] width 96 height 66
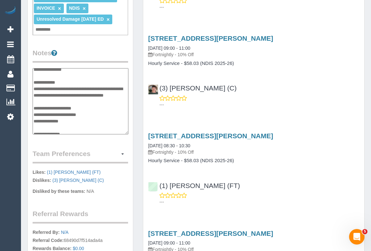
scroll to position [58, 0]
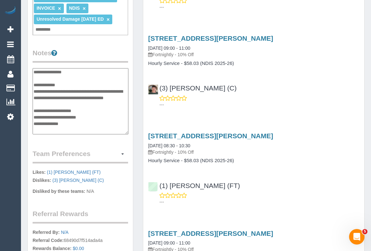
click at [67, 90] on textarea at bounding box center [81, 101] width 96 height 66
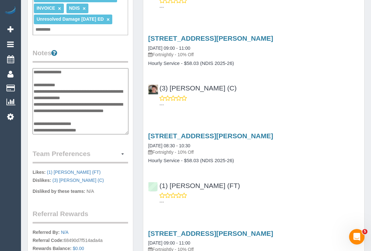
click at [99, 103] on textarea at bounding box center [81, 101] width 96 height 66
type textarea "**********"
click at [306, 153] on div "209 Raglan St, Preston, VIC 3072 26/08/2025 08:30 - 10:30 Fortnightly - 10% Off…" at bounding box center [253, 167] width 221 height 81
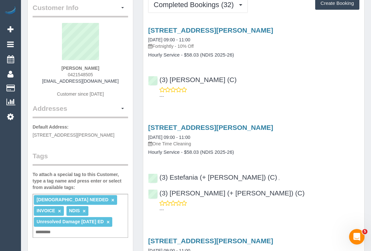
scroll to position [0, 0]
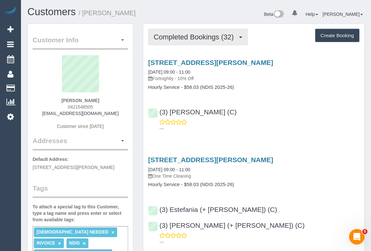
click at [198, 38] on span "Completed Bookings (32)" at bounding box center [195, 37] width 83 height 8
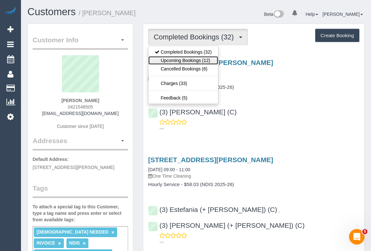
click at [193, 61] on link "Upcoming Bookings (12)" at bounding box center [183, 60] width 70 height 8
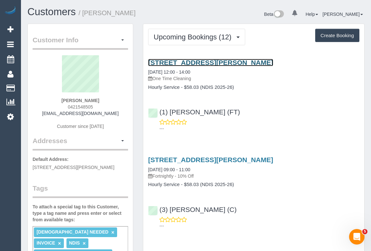
click at [199, 63] on link "209 Raglan St, Preston, VIC 3072" at bounding box center [210, 62] width 125 height 7
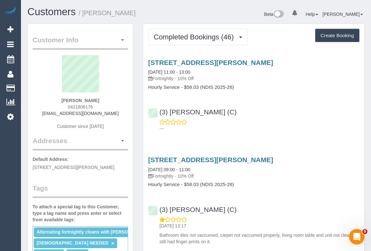
click at [293, 122] on div "---" at bounding box center [253, 125] width 211 height 13
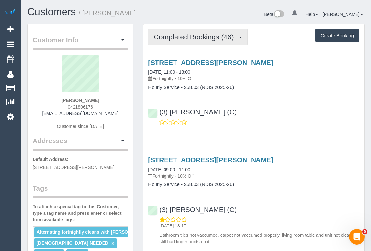
click at [188, 39] on span "Completed Bookings (46)" at bounding box center [195, 37] width 83 height 8
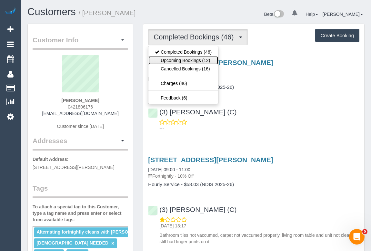
click at [184, 61] on link "Upcoming Bookings (12)" at bounding box center [183, 60] width 70 height 8
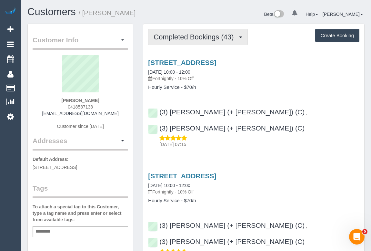
click at [199, 39] on span "Completed Bookings (43)" at bounding box center [195, 37] width 83 height 8
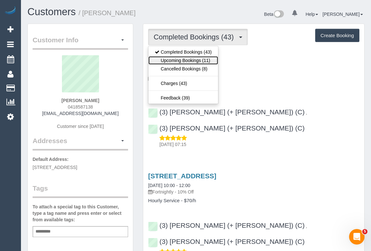
click at [191, 60] on link "Upcoming Bookings (11)" at bounding box center [183, 60] width 70 height 8
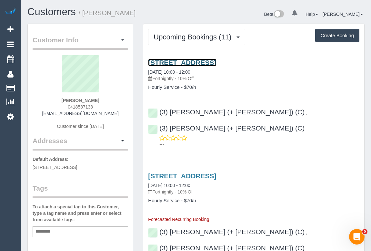
click at [202, 63] on link "[STREET_ADDRESS]" at bounding box center [182, 62] width 68 height 7
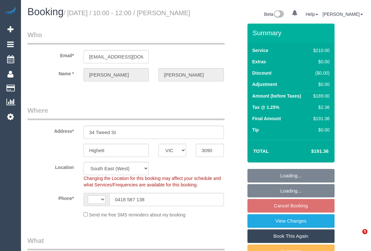
select select "VIC"
select select "string:stripe-pm_1Rp7h62GScqysDRVXAkemV4C"
select select "object:292"
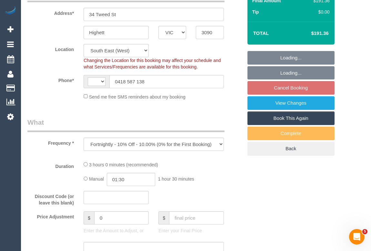
select select "string:AU"
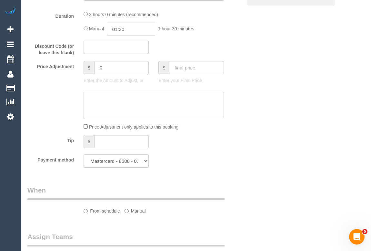
select select "180"
select select "number:27"
select select "number:16"
select select "number:19"
select select "number:36"
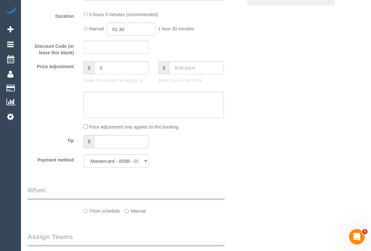
select select "number:34"
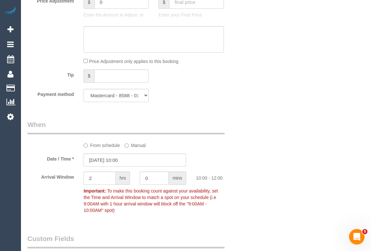
scroll to position [675, 0]
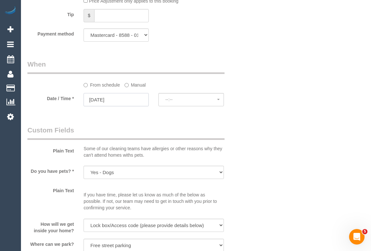
click at [107, 106] on input "15/10/2025" at bounding box center [116, 99] width 65 height 13
select select "spot6"
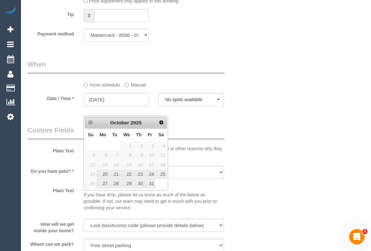
click at [304, 176] on div "Who Email* nicross76@hotmail.com Name * Nicola Martin Where Address* 34 Tweed S…" at bounding box center [195, 70] width 337 height 1442
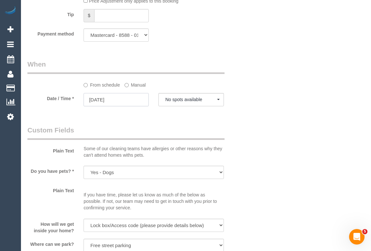
click at [103, 106] on input "15/10/2025" at bounding box center [116, 99] width 65 height 13
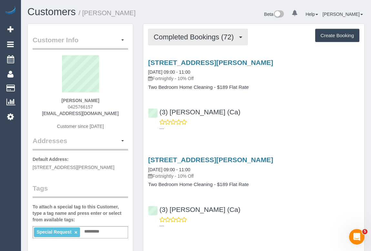
click at [186, 38] on span "Completed Bookings (72)" at bounding box center [195, 37] width 83 height 8
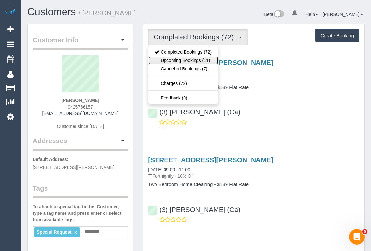
click at [181, 61] on link "Upcoming Bookings (11)" at bounding box center [183, 60] width 70 height 8
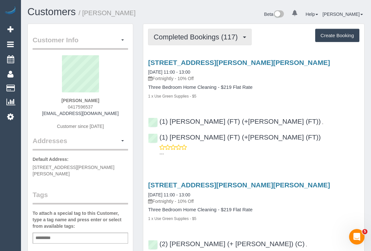
click at [200, 36] on span "Completed Bookings (117)" at bounding box center [197, 37] width 87 height 8
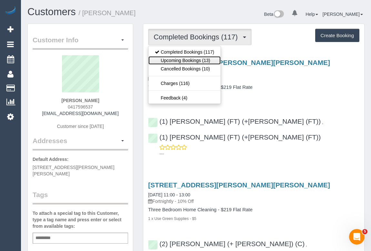
click at [198, 63] on link "Upcoming Bookings (13)" at bounding box center [184, 60] width 72 height 8
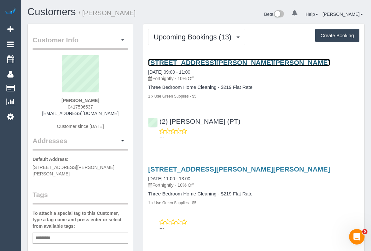
click at [214, 61] on link "[STREET_ADDRESS][PERSON_NAME][PERSON_NAME]" at bounding box center [239, 62] width 182 height 7
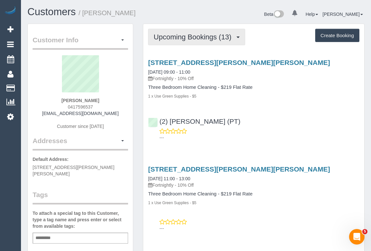
click at [186, 31] on button "Upcoming Bookings (13)" at bounding box center [196, 37] width 97 height 16
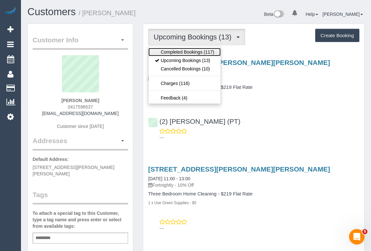
click at [185, 53] on link "Completed Bookings (117)" at bounding box center [184, 52] width 72 height 8
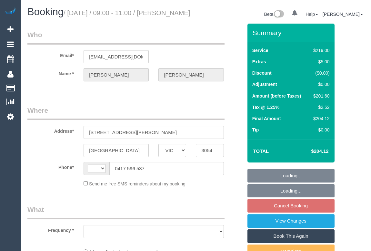
select select "VIC"
select select "object:281"
select select "string:stripe-pm_1GmqgW2GScqysDRVWrhUJswT"
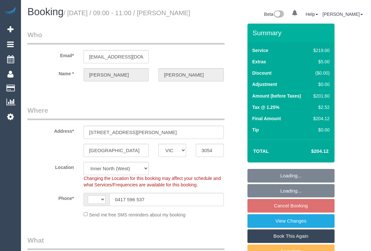
select select "string:AU"
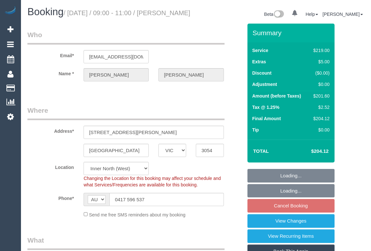
select select "number:28"
select select "number:14"
select select "number:19"
select select "number:24"
select select "number:26"
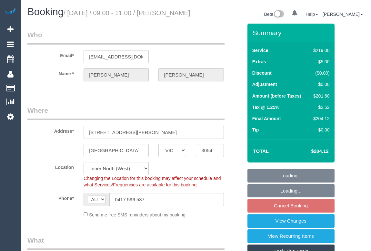
select select "object:1672"
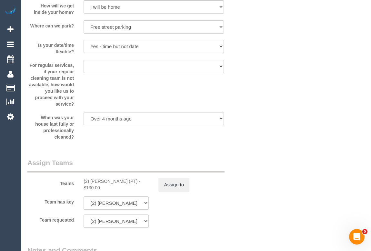
scroll to position [1085, 0]
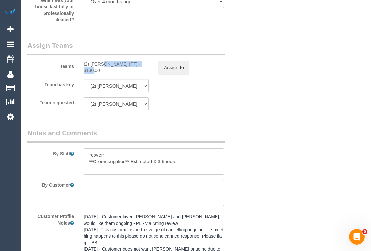
drag, startPoint x: 80, startPoint y: 73, endPoint x: 128, endPoint y: 72, distance: 48.1
click at [128, 72] on div "(2) Theo Rohmer (PT) - $130.00" at bounding box center [116, 67] width 75 height 13
copy div "(2) Theo Rohmer (PT)"
click at [166, 74] on button "Assign to" at bounding box center [173, 68] width 31 height 14
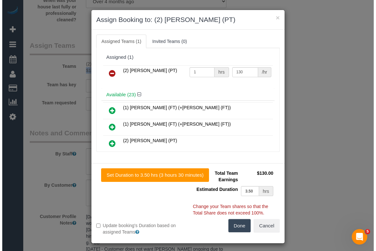
scroll to position [1079, 0]
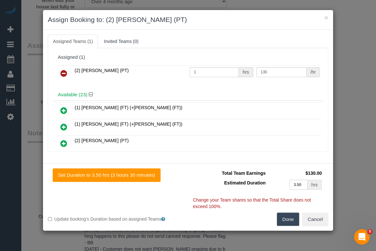
click at [64, 72] on icon at bounding box center [63, 73] width 7 height 8
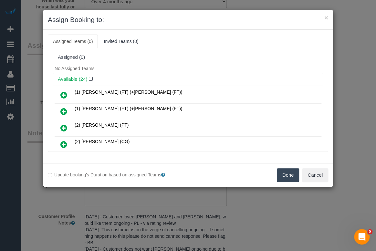
click at [280, 171] on button "Done" at bounding box center [288, 175] width 23 height 14
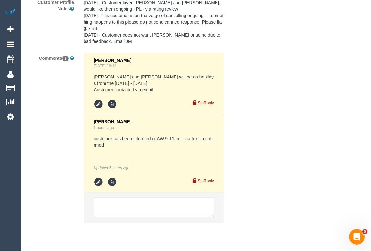
scroll to position [1326, 0]
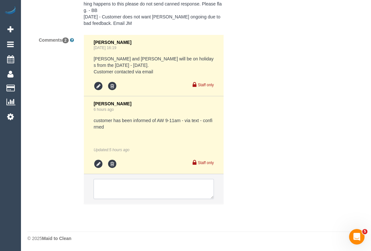
click at [127, 188] on textarea at bounding box center [154, 189] width 120 height 20
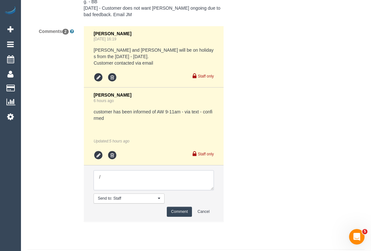
paste textarea "(2) [PERSON_NAME] (PT)"
drag, startPoint x: 149, startPoint y: 185, endPoint x: 100, endPoint y: 183, distance: 49.1
click at [100, 183] on textarea at bounding box center [154, 180] width 120 height 20
drag, startPoint x: 111, startPoint y: 182, endPoint x: 58, endPoint y: 181, distance: 52.9
click at [58, 181] on div "Comments 2 Vanessa Christou Sep 18, 2025 16:19 Shachi and Chirag will be on hol…" at bounding box center [135, 127] width 225 height 202
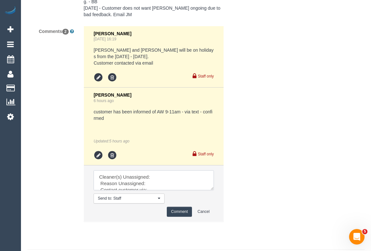
click at [163, 183] on textarea at bounding box center [154, 180] width 120 height 20
paste textarea "(2) [PERSON_NAME] (PT)"
click at [149, 190] on textarea at bounding box center [154, 180] width 120 height 20
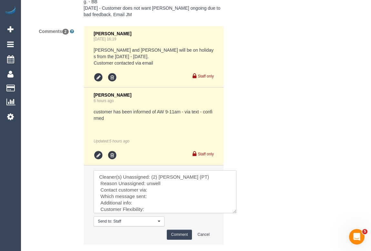
drag, startPoint x: 212, startPoint y: 197, endPoint x: 235, endPoint y: 220, distance: 32.6
click at [235, 213] on textarea at bounding box center [165, 191] width 143 height 43
click at [152, 197] on textarea at bounding box center [165, 191] width 143 height 43
click at [158, 207] on textarea at bounding box center [165, 191] width 143 height 43
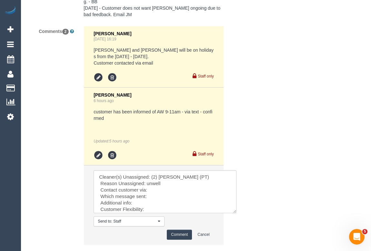
drag, startPoint x: 280, startPoint y: 137, endPoint x: 242, endPoint y: 111, distance: 46.2
click at [242, 111] on div "Comments 2 Vanessa Christou Sep 18, 2025 16:19 Shachi and Chirag will be on hol…" at bounding box center [135, 138] width 225 height 225
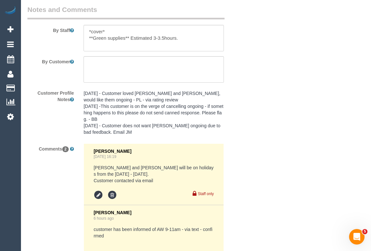
scroll to position [1356, 0]
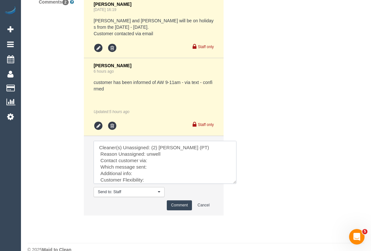
click at [154, 170] on textarea at bounding box center [165, 162] width 143 height 43
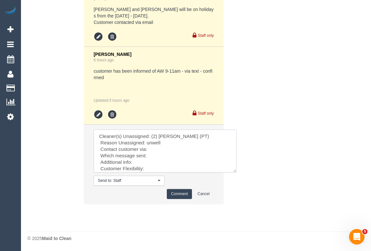
paste textarea "No contact"
click at [148, 156] on textarea at bounding box center [165, 150] width 143 height 43
click at [147, 162] on textarea at bounding box center [165, 150] width 143 height 43
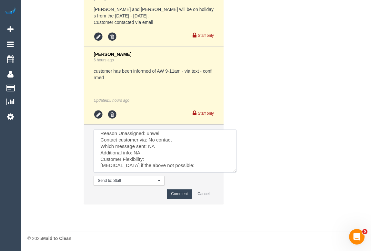
scroll to position [15, 0]
drag, startPoint x: 100, startPoint y: 150, endPoint x: 184, endPoint y: 160, distance: 84.8
click at [184, 160] on textarea at bounding box center [165, 150] width 143 height 43
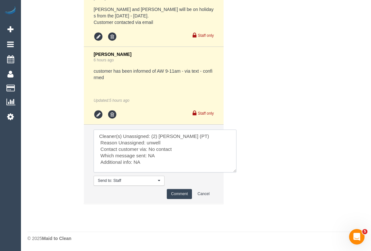
scroll to position [9, 0]
type textarea "Cleaner(s) Unassigned: (2) Theo Rohmer (PT) Reason Unassigned: unwell Contact c…"
click at [180, 194] on button "Comment" at bounding box center [179, 194] width 25 height 10
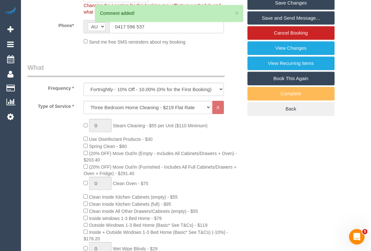
scroll to position [55, 0]
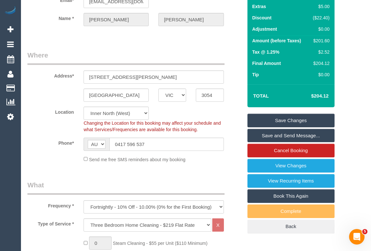
click at [289, 127] on link "Save Changes" at bounding box center [291, 121] width 87 height 14
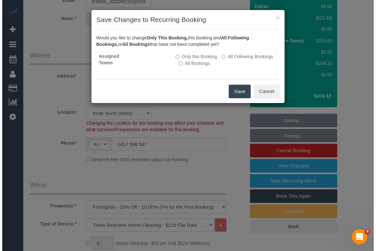
scroll to position [0, 0]
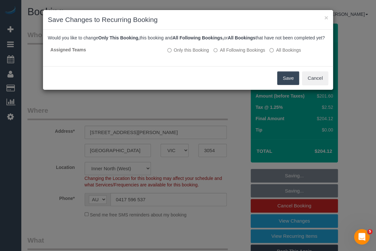
click at [285, 85] on button "Save" at bounding box center [288, 78] width 22 height 14
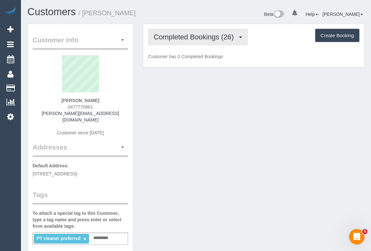
click at [194, 34] on span "Completed Bookings (26)" at bounding box center [195, 37] width 83 height 8
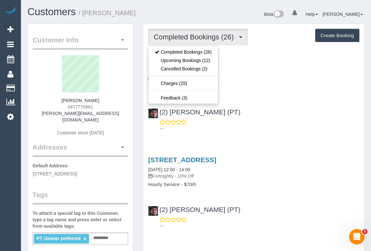
click at [291, 119] on div "---" at bounding box center [253, 125] width 211 height 13
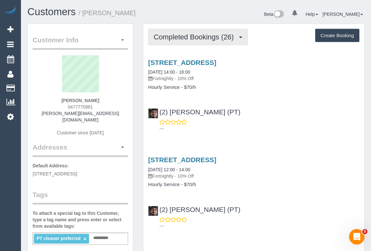
click at [191, 38] on span "Completed Bookings (26)" at bounding box center [195, 37] width 83 height 8
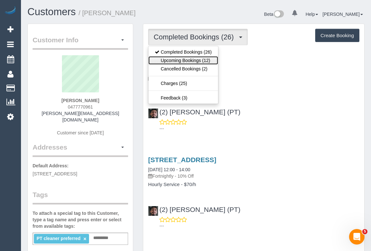
click at [181, 62] on link "Upcoming Bookings (12)" at bounding box center [183, 60] width 70 height 8
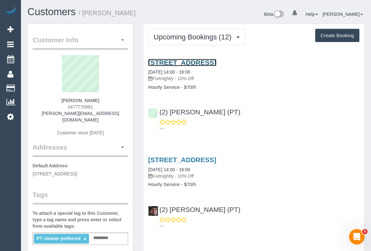
click at [196, 61] on link "155 Franklin Street, 507, Melbourne, VIC 3000" at bounding box center [182, 62] width 68 height 7
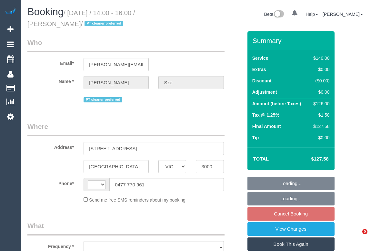
select select "VIC"
select select "string:stripe-pm_1QDkOE2GScqysDRVgfF8XeBz"
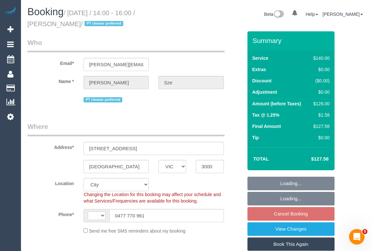
select select "string:AU"
select select "object:762"
select select "number:29"
select select "number:14"
select select "number:21"
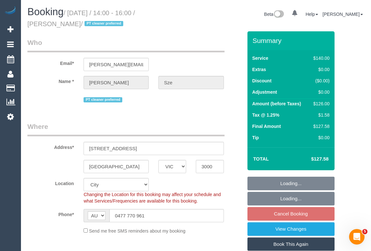
select select "number:36"
select select "number:34"
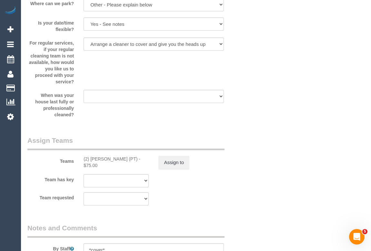
scroll to position [1085, 0]
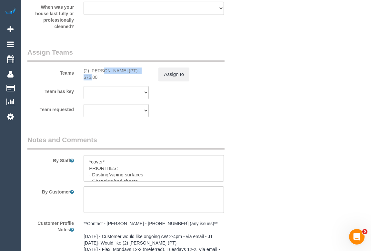
drag, startPoint x: 81, startPoint y: 69, endPoint x: 127, endPoint y: 71, distance: 46.2
click at [127, 71] on div "(2) Theo Rohmer (PT) - $75.00" at bounding box center [116, 73] width 75 height 13
copy div "(2) Theo Rohmer (PT)"
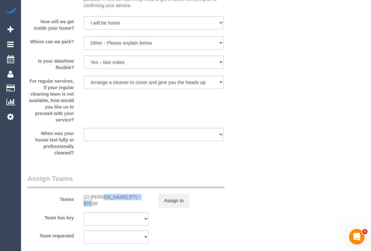
scroll to position [909, 0]
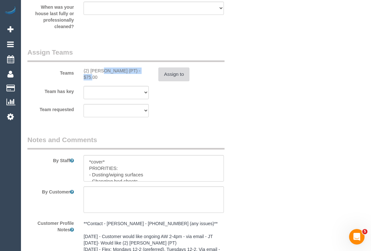
click at [174, 76] on button "Assign to" at bounding box center [173, 74] width 31 height 14
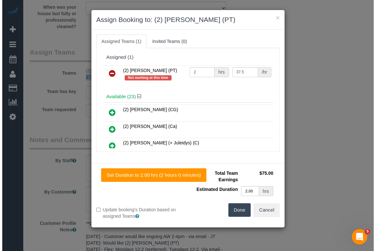
scroll to position [1079, 0]
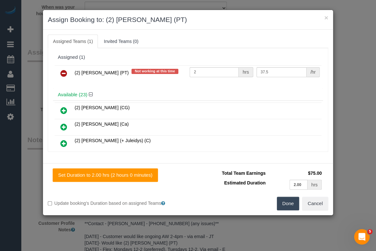
click at [63, 70] on icon at bounding box center [63, 73] width 7 height 8
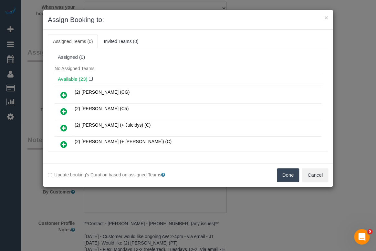
click at [287, 171] on button "Done" at bounding box center [288, 175] width 23 height 14
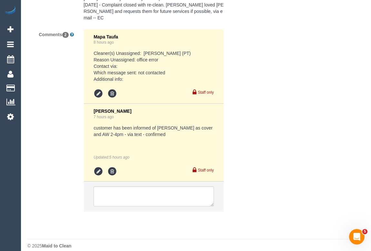
scroll to position [1377, 0]
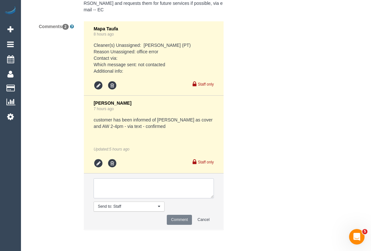
click at [135, 188] on textarea at bounding box center [154, 188] width 120 height 20
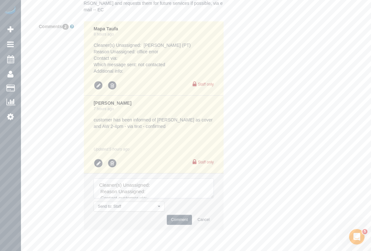
click at [162, 187] on textarea at bounding box center [154, 188] width 120 height 20
paste textarea "(2) [PERSON_NAME] (PT)"
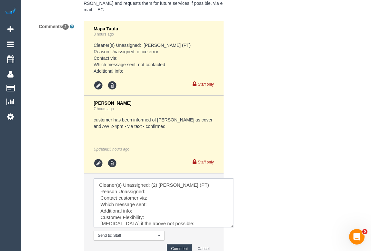
drag, startPoint x: 212, startPoint y: 195, endPoint x: 232, endPoint y: 225, distance: 36.4
click at [232, 225] on textarea at bounding box center [164, 202] width 140 height 49
click at [154, 190] on textarea at bounding box center [164, 203] width 141 height 50
click at [151, 199] on textarea at bounding box center [164, 203] width 141 height 50
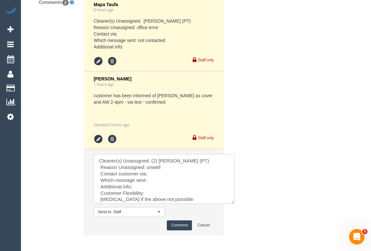
scroll to position [1433, 0]
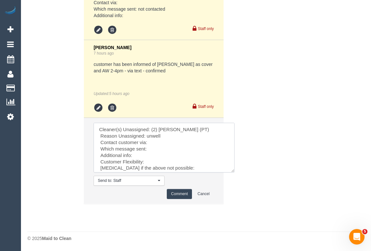
paste textarea "No contact"
click at [154, 148] on textarea at bounding box center [164, 148] width 141 height 50
click at [153, 152] on textarea at bounding box center [164, 148] width 141 height 50
click at [152, 159] on textarea at bounding box center [164, 148] width 141 height 50
click at [100, 164] on textarea at bounding box center [164, 148] width 141 height 50
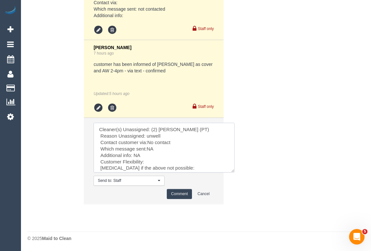
scroll to position [9, 0]
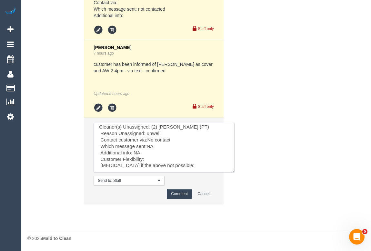
drag, startPoint x: 100, startPoint y: 162, endPoint x: 180, endPoint y: 168, distance: 80.0
click at [180, 168] on textarea at bounding box center [164, 148] width 141 height 50
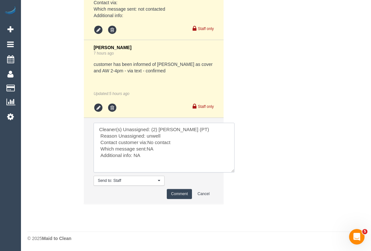
scroll to position [0, 0]
type textarea "Cleaner(s) Unassigned: (2) Theo Rohmer (PT) Reason Unassigned: unwell Contact c…"
click at [182, 194] on button "Comment" at bounding box center [179, 194] width 25 height 10
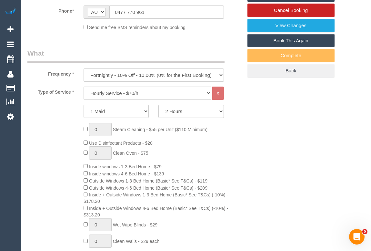
scroll to position [86, 0]
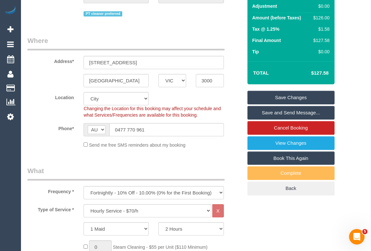
click at [290, 97] on link "Save Changes" at bounding box center [291, 98] width 87 height 14
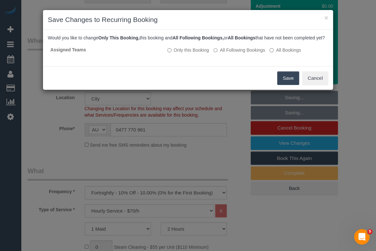
click at [287, 82] on button "Save" at bounding box center [288, 78] width 22 height 14
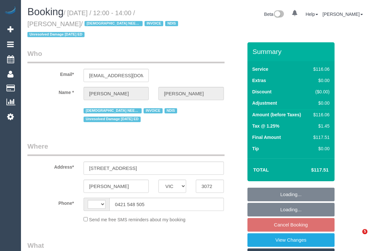
select select "VIC"
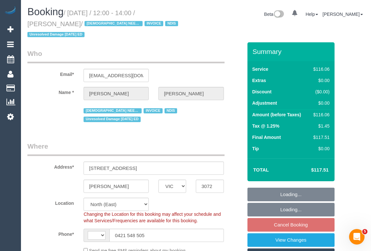
select select "object:555"
select select "string:AU"
select select "number:27"
select select "number:14"
select select "number:19"
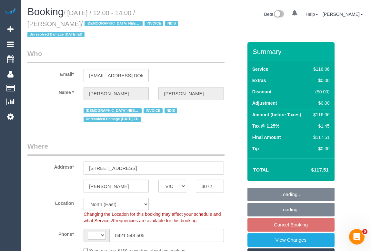
select select "number:36"
select select "number:35"
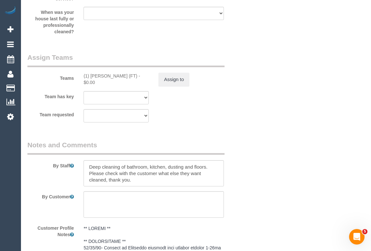
scroll to position [909, 0]
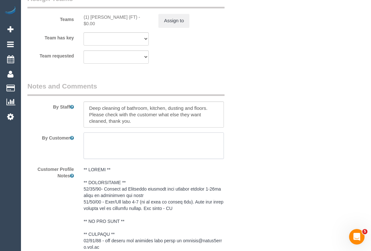
click at [117, 132] on textarea at bounding box center [154, 145] width 140 height 26
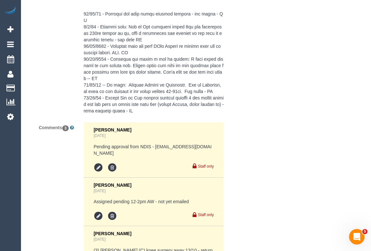
scroll to position [1291, 0]
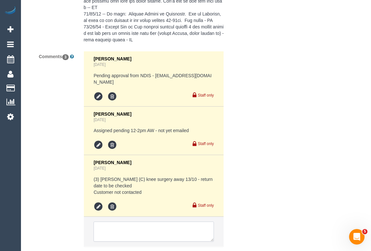
click at [138, 221] on textarea at bounding box center [154, 231] width 120 height 20
paste textarea "msg_2pal8qvs"
drag, startPoint x: 139, startPoint y: 194, endPoint x: 194, endPoint y: 195, distance: 54.2
click at [194, 221] on textarea at bounding box center [154, 231] width 120 height 20
paste textarea "cnv_1fjgyba0"
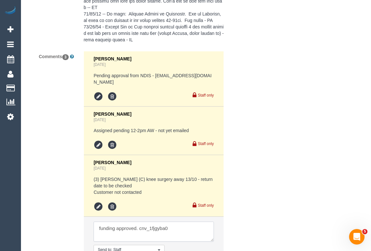
type textarea "funding approved. cnv_1fjgyba0"
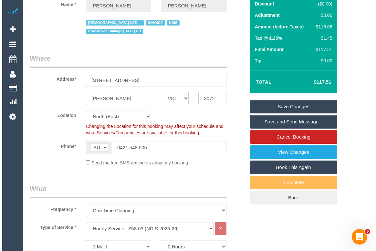
scroll to position [0, 0]
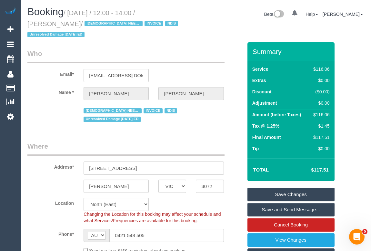
click at [280, 188] on link "Save Changes" at bounding box center [291, 195] width 87 height 14
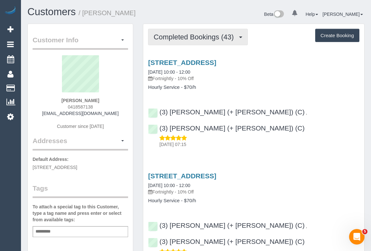
click at [170, 42] on button "Completed Bookings (43)" at bounding box center [197, 37] width 99 height 16
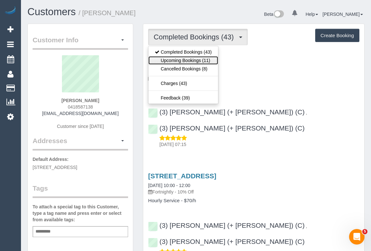
click at [188, 60] on link "Upcoming Bookings (11)" at bounding box center [183, 60] width 70 height 8
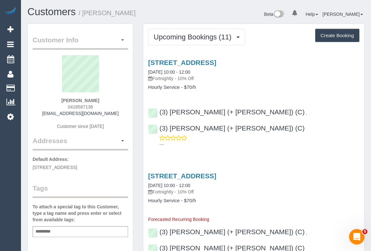
click at [319, 172] on div "[STREET_ADDRESS] [DATE] 10:00 - 12:00 Fortnightly - 10% Off" at bounding box center [253, 183] width 211 height 23
click at [206, 61] on link "[STREET_ADDRESS]" at bounding box center [182, 62] width 68 height 7
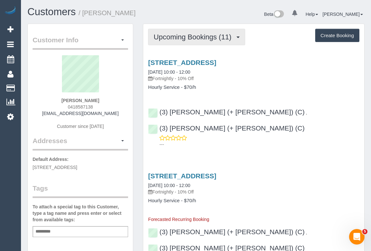
click at [197, 33] on span "Upcoming Bookings (11)" at bounding box center [194, 37] width 81 height 8
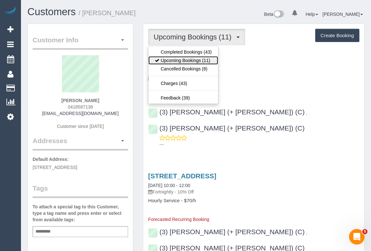
click at [183, 60] on link "Upcoming Bookings (11)" at bounding box center [183, 60] width 70 height 8
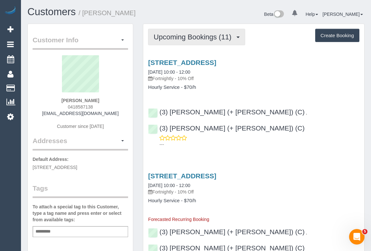
click at [198, 35] on span "Upcoming Bookings (11)" at bounding box center [194, 37] width 81 height 8
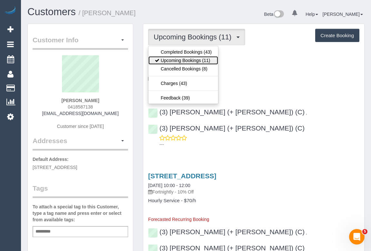
click at [184, 59] on link "Upcoming Bookings (11)" at bounding box center [183, 60] width 70 height 8
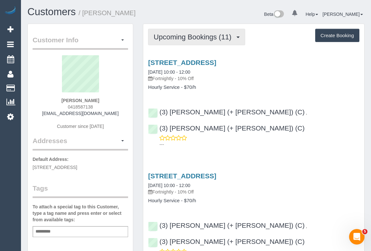
click at [194, 36] on span "Upcoming Bookings (11)" at bounding box center [194, 37] width 81 height 8
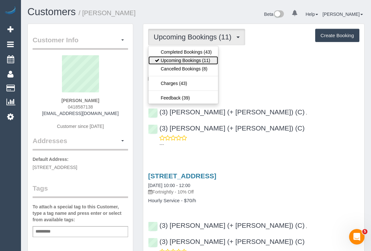
click at [187, 63] on link "Upcoming Bookings (11)" at bounding box center [183, 60] width 70 height 8
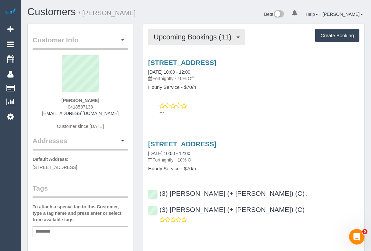
drag, startPoint x: 171, startPoint y: 36, endPoint x: 168, endPoint y: 41, distance: 5.6
click at [171, 36] on span "Upcoming Bookings (11)" at bounding box center [194, 37] width 81 height 8
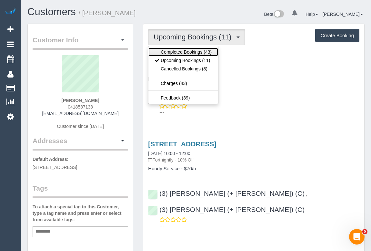
click at [168, 49] on link "Completed Bookings (43)" at bounding box center [183, 52] width 70 height 8
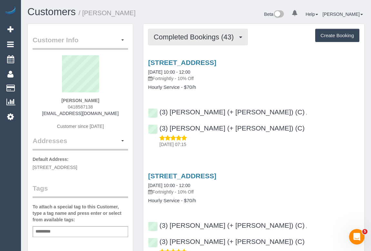
drag, startPoint x: 183, startPoint y: 35, endPoint x: 184, endPoint y: 66, distance: 31.0
click at [183, 35] on span "Completed Bookings (43)" at bounding box center [195, 37] width 83 height 8
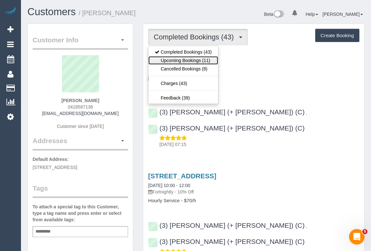
click at [186, 59] on link "Upcoming Bookings (11)" at bounding box center [183, 60] width 70 height 8
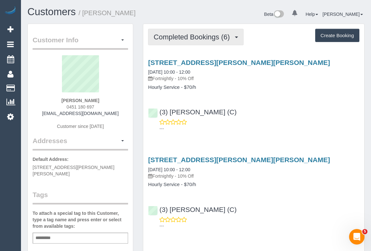
click at [179, 38] on span "Completed Bookings (6)" at bounding box center [193, 37] width 79 height 8
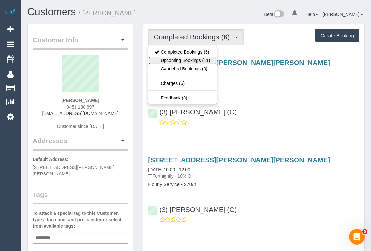
click at [182, 59] on link "Upcoming Bookings (11)" at bounding box center [182, 60] width 68 height 8
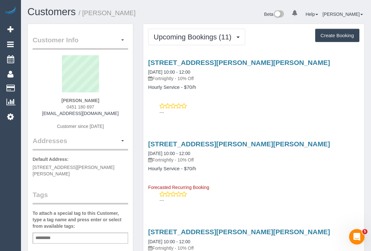
click at [323, 104] on div "---" at bounding box center [253, 109] width 211 height 13
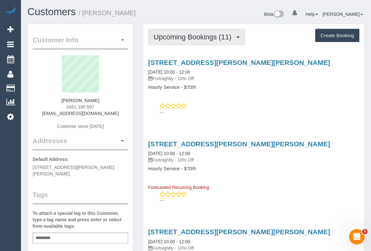
click at [196, 36] on span "Upcoming Bookings (11)" at bounding box center [194, 37] width 81 height 8
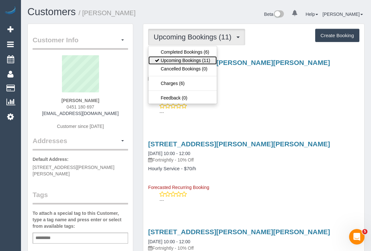
click at [187, 59] on link "Upcoming Bookings (11)" at bounding box center [182, 60] width 68 height 8
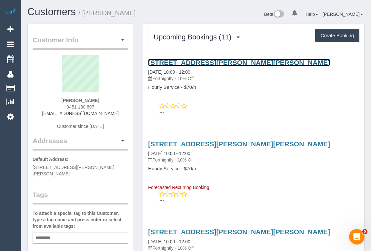
click at [202, 61] on link "23 Sutherland Street, Hadfield, VIC 3046" at bounding box center [239, 62] width 182 height 7
click at [201, 63] on link "23 Sutherland Street, Hadfield, VIC 3046" at bounding box center [239, 62] width 182 height 7
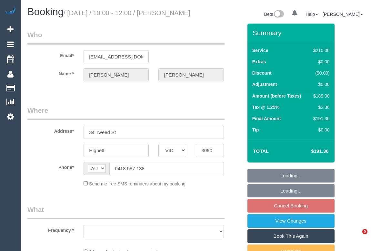
select select "VIC"
select select "string:stripe-pm_1Rp7h62GScqysDRVXAkemV4C"
select select "number:27"
select select "number:16"
select select "number:19"
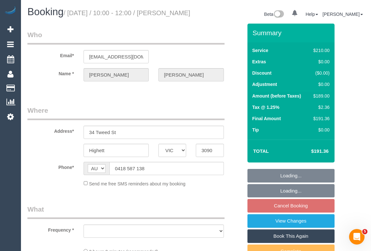
select select "number:36"
select select "number:34"
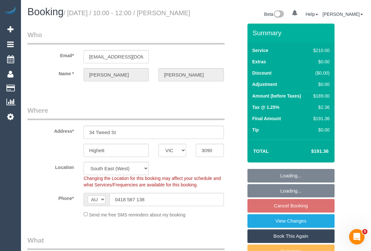
select select "object:861"
select select "180"
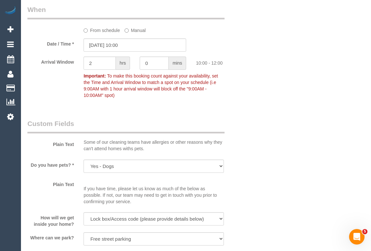
scroll to position [616, 0]
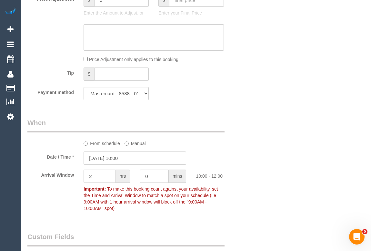
drag, startPoint x: 95, startPoint y: 153, endPoint x: 94, endPoint y: 159, distance: 6.3
click at [95, 147] on label "From schedule" at bounding box center [102, 142] width 36 height 9
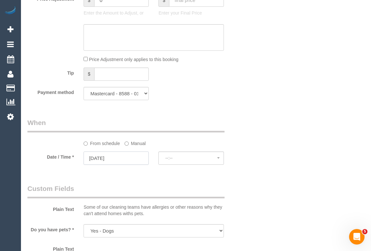
click at [108, 165] on input "[DATE]" at bounding box center [116, 157] width 65 height 13
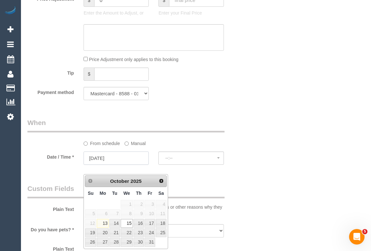
select select "spot6"
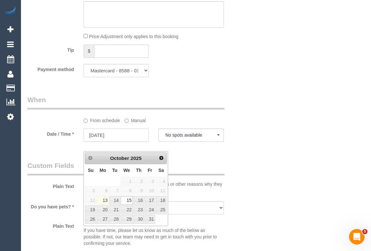
scroll to position [645, 0]
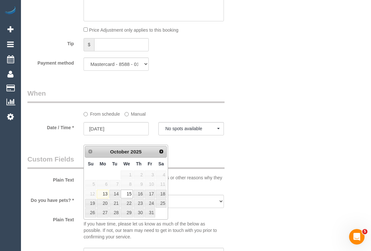
click at [274, 194] on div "Who Email* [EMAIL_ADDRESS][DOMAIN_NAME] Name * [PERSON_NAME] Where Address* [ST…" at bounding box center [195, 99] width 337 height 1442
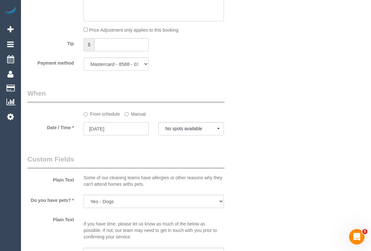
click at [102, 135] on input "[DATE]" at bounding box center [116, 128] width 65 height 13
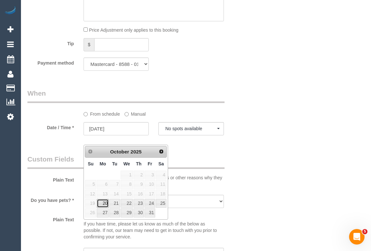
click at [105, 202] on link "20" at bounding box center [103, 203] width 12 height 9
type input "20/10/2025"
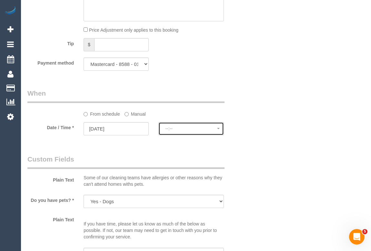
click at [183, 135] on button "--:--" at bounding box center [190, 128] width 65 height 13
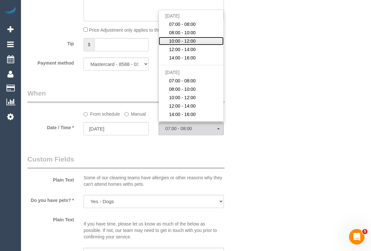
click at [193, 44] on span "10:00 - 12:00" at bounding box center [182, 41] width 27 height 6
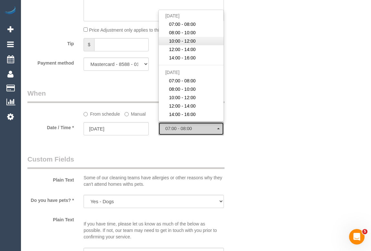
select select "spot13"
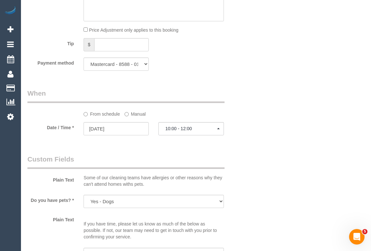
click at [257, 158] on div "Who Email* nicross76@hotmail.com Name * Nicola Martin Where Address* 34 Tweed S…" at bounding box center [195, 99] width 337 height 1442
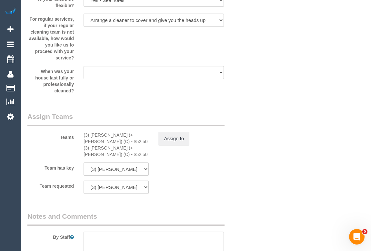
scroll to position [1027, 0]
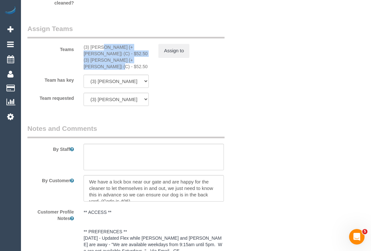
drag, startPoint x: 142, startPoint y: 67, endPoint x: 83, endPoint y: 54, distance: 60.5
click at [83, 54] on div "(3) Rayhan (+ Shahida) (C) - $52.50 (3) Shahida (+ Rayhan) (C) - $52.50" at bounding box center [116, 57] width 75 height 26
copy div "(3) Rayhan (+ Shahida) (C) - $52.50 (3) Shahida (+ Rayhan) (C) -"
click at [174, 57] on button "Assign to" at bounding box center [173, 51] width 31 height 14
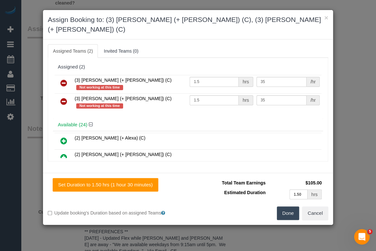
drag, startPoint x: 63, startPoint y: 73, endPoint x: 62, endPoint y: 79, distance: 7.0
click at [63, 79] on icon at bounding box center [63, 83] width 7 height 8
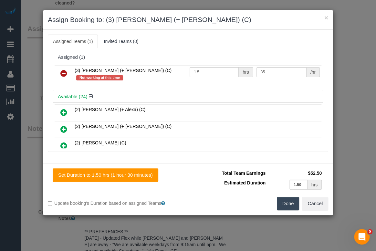
click at [64, 73] on icon at bounding box center [63, 73] width 7 height 8
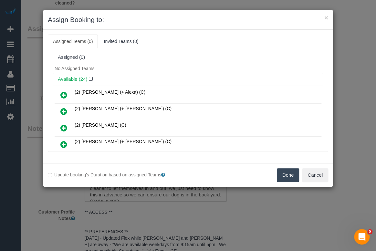
click at [287, 176] on button "Done" at bounding box center [288, 175] width 23 height 14
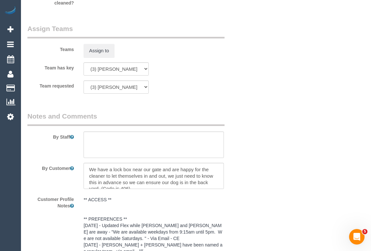
click at [274, 197] on div "× Assign Booking to: Assigned Teams (0) Invited Teams (0) Assigned (0) No Assig…" at bounding box center [185, 125] width 371 height 251
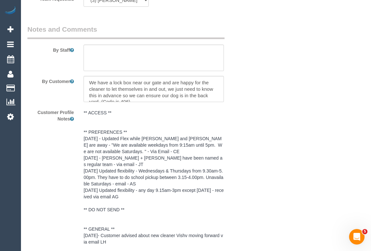
scroll to position [1234, 0]
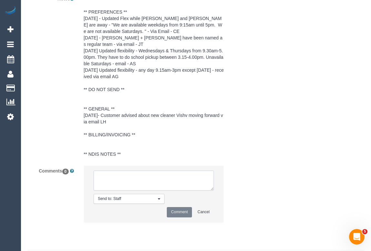
click at [128, 186] on textarea at bounding box center [154, 180] width 120 height 20
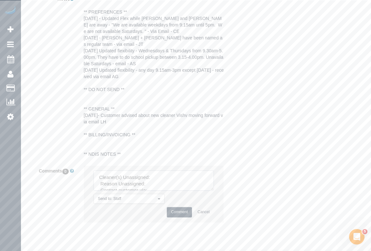
click at [161, 182] on textarea at bounding box center [154, 180] width 120 height 20
paste textarea "(3) Rayhan (+ Shahida) (C) - $52.50 (3) Shahida (+ Rayhan) (C) -"
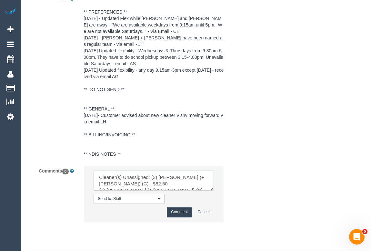
scroll to position [3, 0]
drag, startPoint x: 127, startPoint y: 188, endPoint x: 107, endPoint y: 188, distance: 20.0
click at [107, 188] on textarea at bounding box center [154, 180] width 120 height 20
click at [98, 190] on textarea at bounding box center [154, 180] width 120 height 20
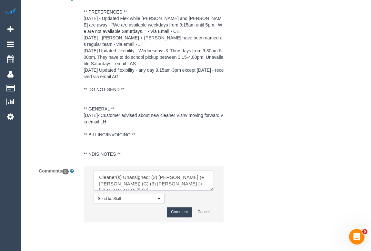
click at [174, 190] on textarea at bounding box center [154, 180] width 120 height 20
drag, startPoint x: 212, startPoint y: 198, endPoint x: 232, endPoint y: 219, distance: 29.0
click at [232, 219] on div "Comments 0 Send to: Staff Nothing selected Send to: Staff Send to: Customer Sen…" at bounding box center [135, 196] width 225 height 63
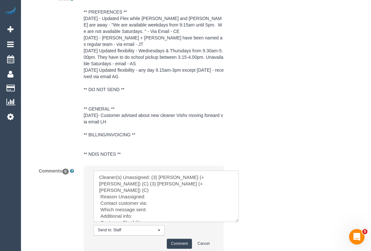
drag, startPoint x: 212, startPoint y: 196, endPoint x: 238, endPoint y: 227, distance: 40.2
click at [238, 222] on textarea at bounding box center [166, 195] width 145 height 51
click at [161, 199] on textarea at bounding box center [166, 195] width 145 height 51
click at [152, 198] on textarea at bounding box center [166, 195] width 145 height 51
click at [159, 206] on textarea at bounding box center [166, 195] width 145 height 51
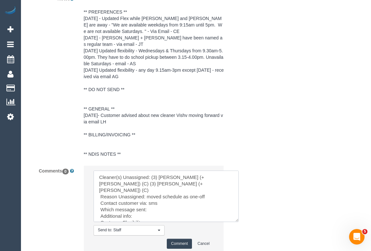
click at [163, 211] on textarea at bounding box center [166, 195] width 145 height 51
click at [158, 212] on textarea at bounding box center [166, 195] width 145 height 51
click at [136, 217] on textarea at bounding box center [166, 195] width 145 height 51
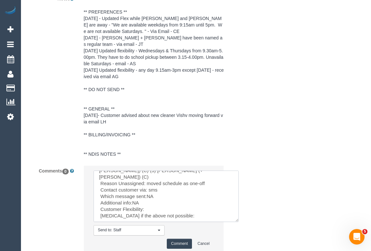
click at [147, 211] on textarea at bounding box center [166, 195] width 145 height 51
drag, startPoint x: 100, startPoint y: 211, endPoint x: 182, endPoint y: 218, distance: 81.6
click at [182, 218] on textarea at bounding box center [166, 195] width 145 height 51
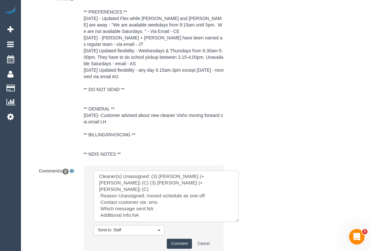
scroll to position [1291, 0]
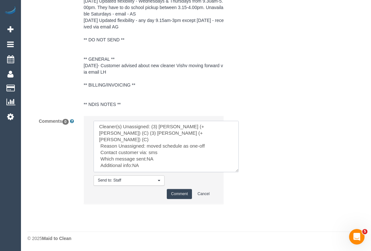
type textarea "Cleaner(s) Unassigned: (3) Rayhan (+ Shahida) (C) (3) Shahida (+ Rayhan) (C) Re…"
click at [178, 194] on button "Comment" at bounding box center [179, 194] width 25 height 10
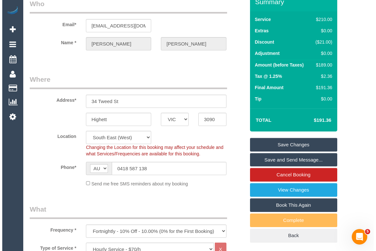
scroll to position [30, 0]
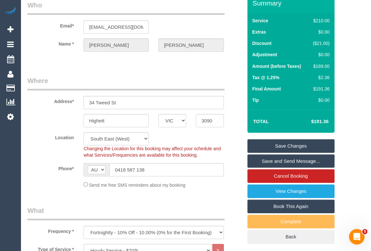
click at [284, 151] on link "Save Changes" at bounding box center [291, 146] width 87 height 14
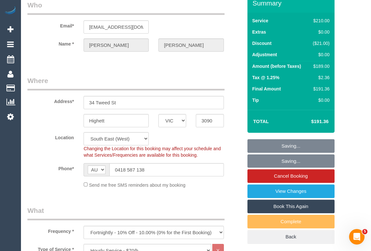
click at [285, 153] on fieldset "Saving... Saving... Cancel Booking View Changes Book This Again Complete Back" at bounding box center [291, 191] width 87 height 105
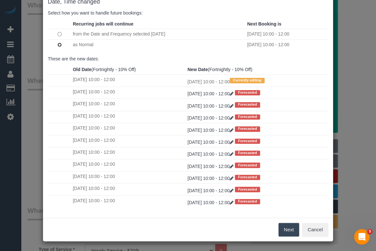
scroll to position [2, 0]
click at [285, 229] on button "Next" at bounding box center [288, 230] width 21 height 14
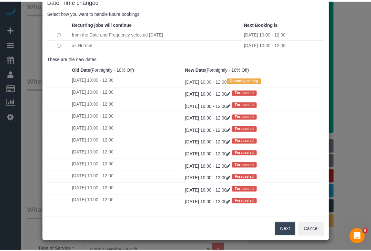
scroll to position [0, 0]
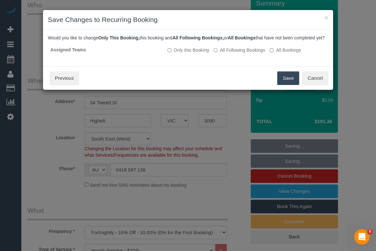
click at [283, 82] on button "Save" at bounding box center [288, 78] width 22 height 14
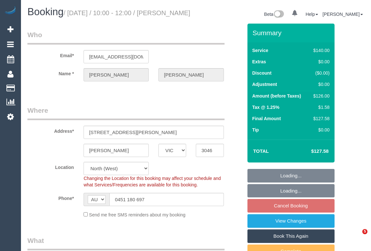
select select "VIC"
select select "number:27"
select select "number:14"
select select "number:18"
select select "number:24"
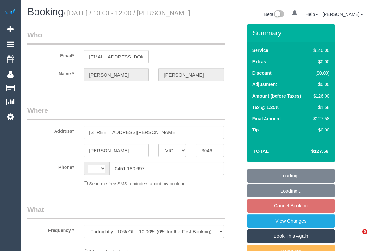
select select "VIC"
select select "string:stripe-pm_1RjYve2GScqysDRVqonlb0kD"
select select "number:27"
select select "number:14"
select select "number:18"
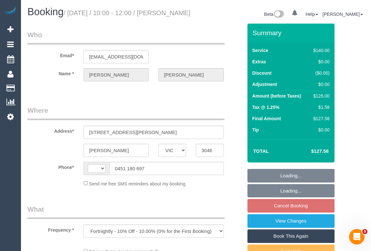
select select "number:24"
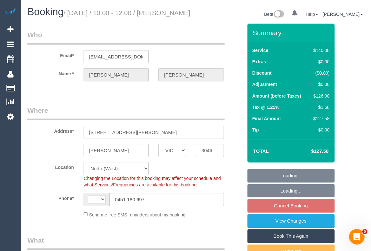
select select "object:908"
select select "string:AU"
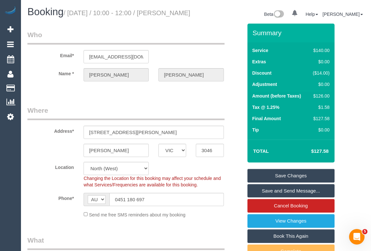
click at [190, 45] on legend "Who" at bounding box center [125, 37] width 197 height 15
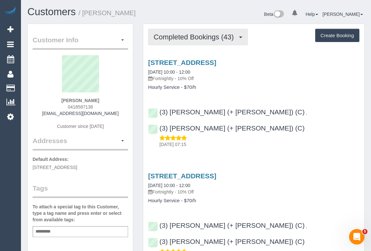
click at [202, 38] on span "Completed Bookings (43)" at bounding box center [195, 37] width 83 height 8
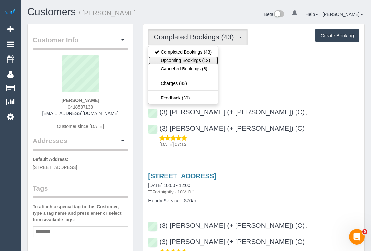
click at [187, 60] on link "Upcoming Bookings (12)" at bounding box center [183, 60] width 70 height 8
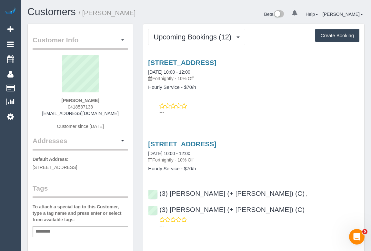
click at [268, 103] on div "---" at bounding box center [253, 109] width 211 height 13
click at [190, 60] on link "34 Tweed St, Highett, VIC 3090" at bounding box center [182, 62] width 68 height 7
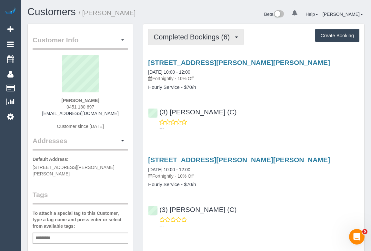
click at [188, 38] on span "Completed Bookings (6)" at bounding box center [193, 37] width 79 height 8
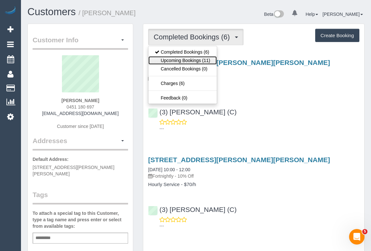
click at [182, 61] on link "Upcoming Bookings (11)" at bounding box center [182, 60] width 68 height 8
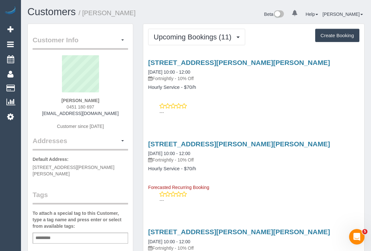
click at [265, 103] on div "---" at bounding box center [253, 109] width 211 height 13
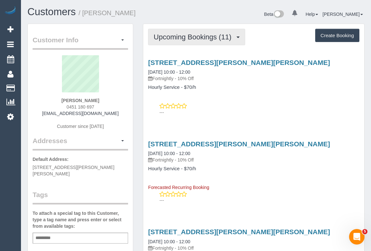
click at [200, 39] on span "Upcoming Bookings (11)" at bounding box center [194, 37] width 81 height 8
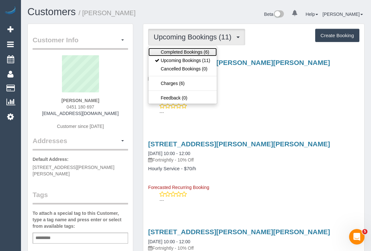
click at [198, 49] on link "Completed Bookings (6)" at bounding box center [182, 52] width 68 height 8
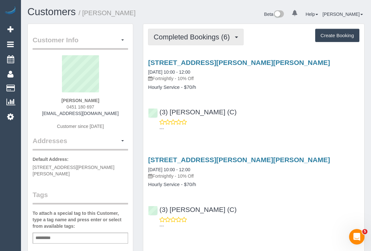
click at [198, 38] on span "Completed Bookings (6)" at bounding box center [193, 37] width 79 height 8
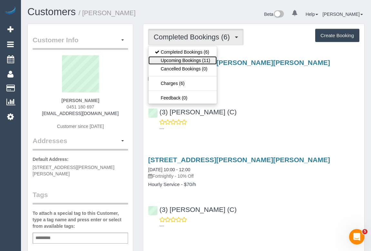
click at [188, 59] on link "Upcoming Bookings (11)" at bounding box center [182, 60] width 68 height 8
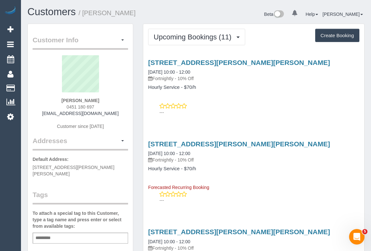
click at [273, 97] on div "[STREET_ADDRESS][PERSON_NAME][PERSON_NAME] [DATE] 10:00 - 12:00 Fortnightly - 1…" at bounding box center [253, 85] width 221 height 65
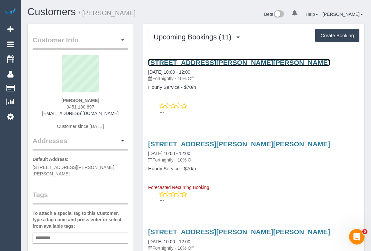
click at [203, 61] on link "[STREET_ADDRESS][PERSON_NAME][PERSON_NAME]" at bounding box center [239, 62] width 182 height 7
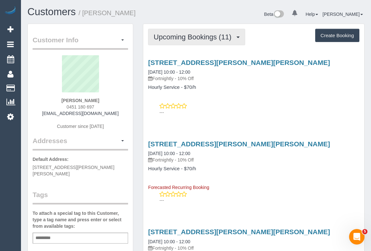
click at [187, 36] on span "Upcoming Bookings (11)" at bounding box center [194, 37] width 81 height 8
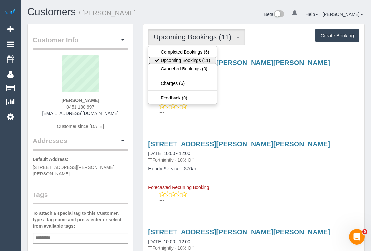
click at [186, 62] on link "Upcoming Bookings (11)" at bounding box center [182, 60] width 68 height 8
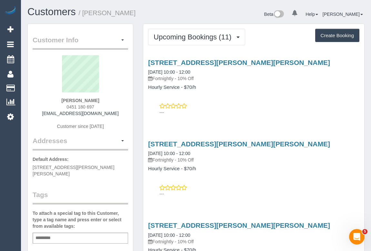
click at [229, 107] on div "---" at bounding box center [253, 109] width 211 height 13
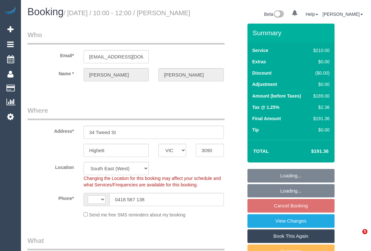
select select "VIC"
select select "string:stripe-pm_1Rp7h62GScqysDRVXAkemV4C"
select select "180"
select select "string:AU"
select select "object:458"
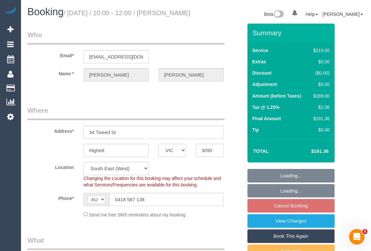
select select "number:27"
select select "number:16"
select select "number:19"
select select "number:36"
select select "number:34"
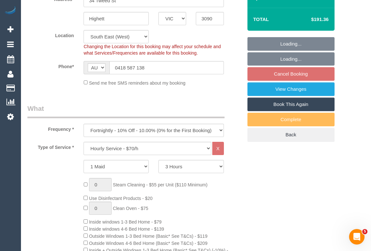
select select "spot3"
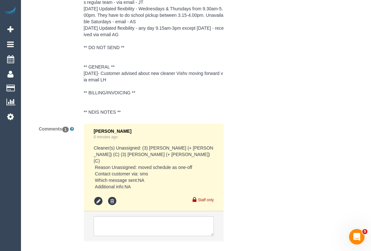
scroll to position [1332, 0]
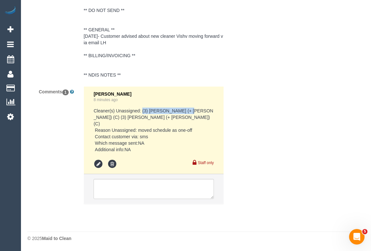
drag, startPoint x: 143, startPoint y: 116, endPoint x: 189, endPoint y: 117, distance: 46.2
click at [189, 117] on pre "Cleaner(s) Unassigned: (3) Rayhan (+ Shahida) (C) (3) Shahida (+ Rayhan) (C) Re…" at bounding box center [154, 129] width 120 height 45
click at [112, 163] on icon at bounding box center [112, 164] width 10 height 10
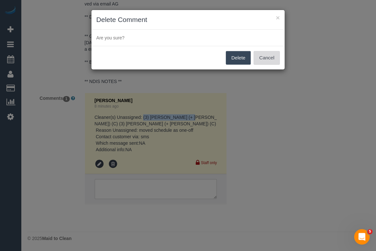
click at [267, 59] on button "Cancel" at bounding box center [266, 58] width 26 height 14
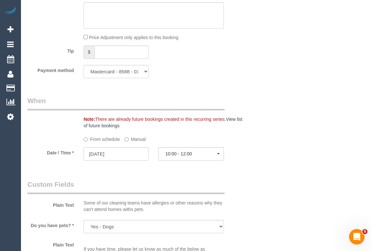
scroll to position [687, 0]
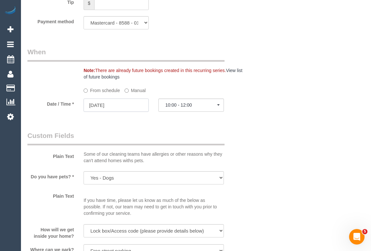
click at [102, 112] on input "[DATE]" at bounding box center [116, 104] width 65 height 13
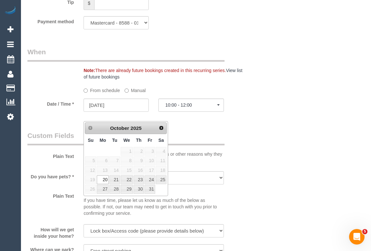
click at [279, 161] on div "Who Email* nicross76@hotmail.com Name * Nicola Martin Where Address* 34 Tweed S…" at bounding box center [195, 104] width 337 height 1535
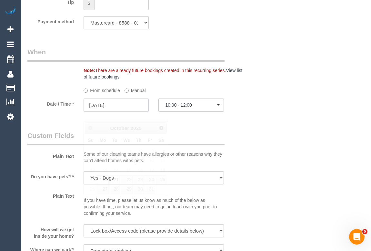
click at [107, 112] on input "[DATE]" at bounding box center [116, 104] width 65 height 13
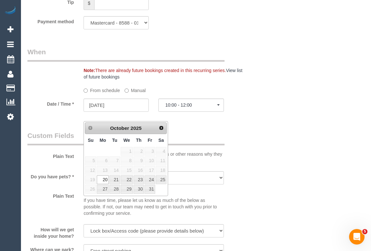
click at [131, 169] on span "15" at bounding box center [127, 170] width 12 height 9
click at [232, 153] on div "Plain Text Some of our cleaning teams have allergies or other reasons why they …" at bounding box center [135, 149] width 225 height 36
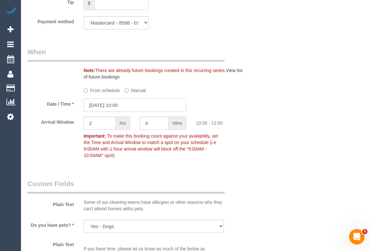
click at [117, 112] on input "20/10/2025 10:00" at bounding box center [135, 104] width 103 height 13
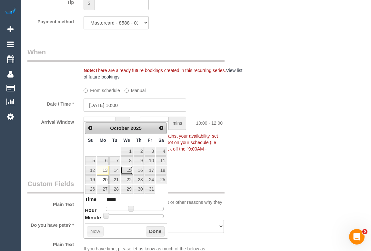
click at [126, 167] on link "15" at bounding box center [127, 170] width 12 height 9
type input "15/10/2025 10:00"
click at [151, 229] on button "Done" at bounding box center [155, 231] width 19 height 10
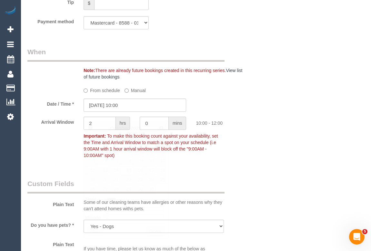
click at [245, 180] on div "Who Email* nicross76@hotmail.com Name * Nicola Martin Where Address* 34 Tweed S…" at bounding box center [135, 128] width 225 height 1583
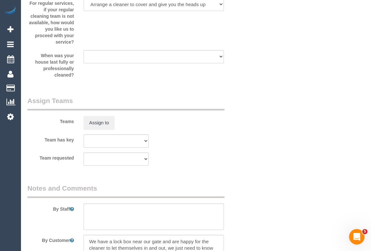
scroll to position [1097, 0]
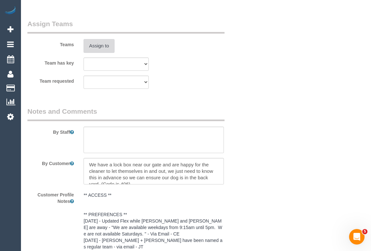
click at [103, 53] on button "Assign to" at bounding box center [99, 46] width 31 height 14
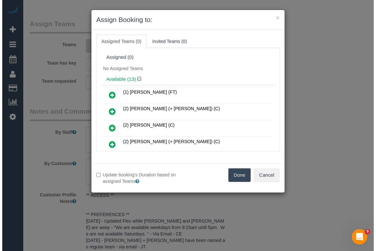
scroll to position [1091, 0]
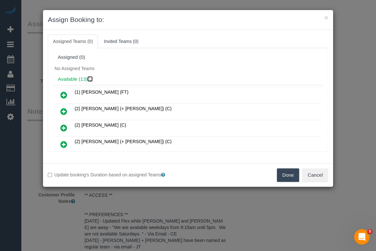
click at [90, 77] on icon at bounding box center [91, 78] width 4 height 5
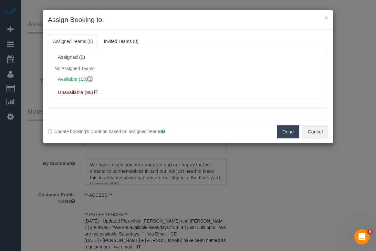
click at [90, 78] on icon at bounding box center [91, 78] width 4 height 5
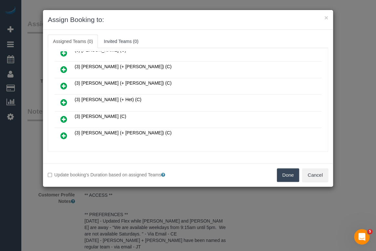
scroll to position [147, 0]
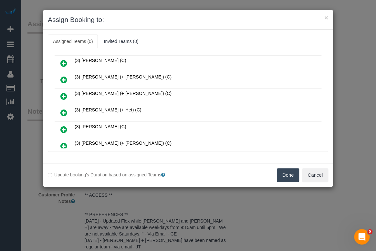
click at [111, 91] on span "(3) [PERSON_NAME] (+ [PERSON_NAME]) (C)" at bounding box center [123, 93] width 97 height 5
click at [63, 92] on icon at bounding box center [63, 96] width 7 height 8
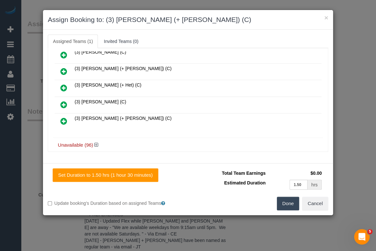
scroll to position [175, 0]
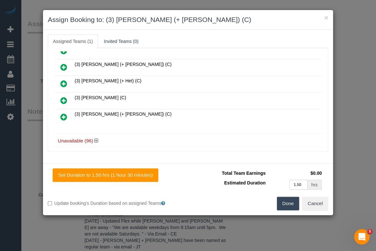
click at [65, 113] on icon at bounding box center [63, 117] width 7 height 8
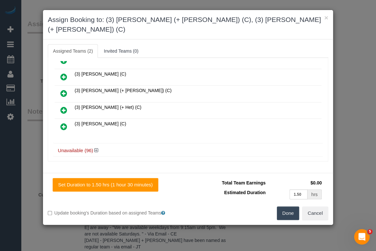
click at [288, 206] on button "Done" at bounding box center [288, 213] width 23 height 14
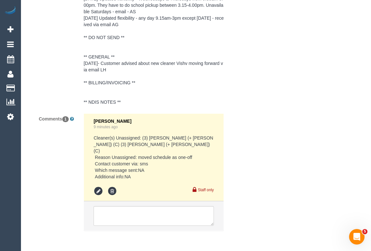
scroll to position [1393, 0]
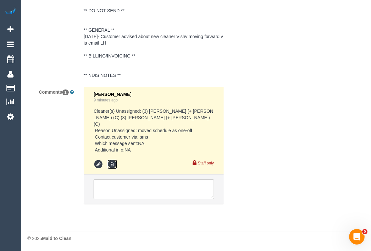
click at [112, 164] on icon at bounding box center [112, 164] width 10 height 10
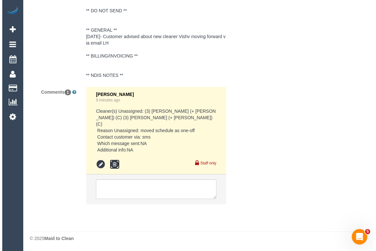
scroll to position [1386, 0]
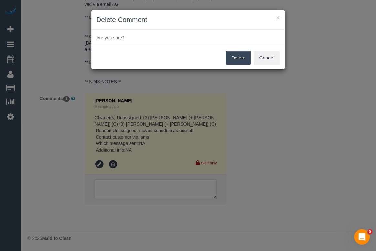
click at [233, 55] on button "Delete" at bounding box center [238, 58] width 25 height 14
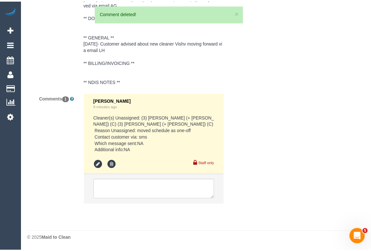
scroll to position [1393, 0]
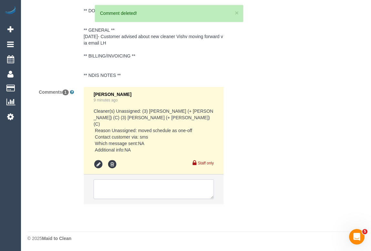
click at [125, 187] on textarea at bounding box center [154, 189] width 120 height 20
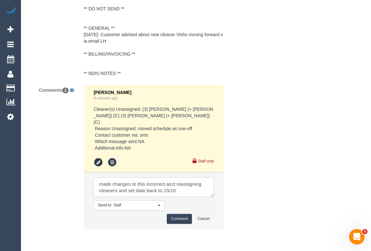
type textarea "made changes to this incorrect acct reassigning cleaners and set date back to 1…"
click at [112, 163] on icon at bounding box center [112, 162] width 10 height 10
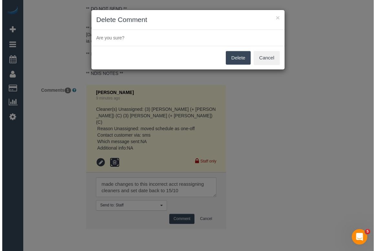
scroll to position [1386, 0]
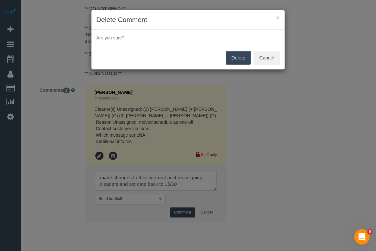
click at [236, 56] on button "Delete" at bounding box center [238, 58] width 25 height 14
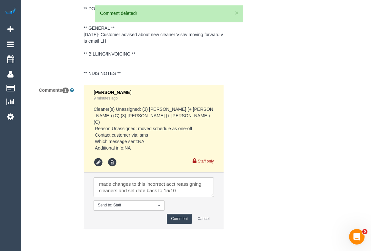
scroll to position [1338, 0]
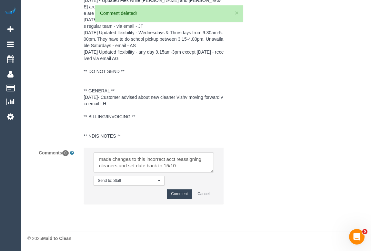
click at [173, 190] on button "Comment" at bounding box center [179, 194] width 25 height 10
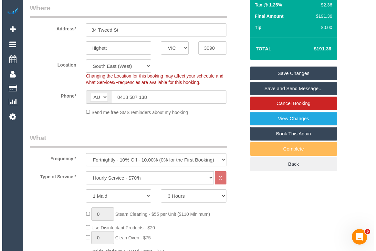
scroll to position [77, 0]
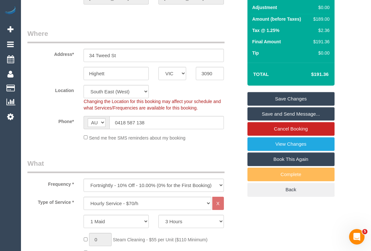
click at [290, 105] on link "Save Changes" at bounding box center [291, 99] width 87 height 14
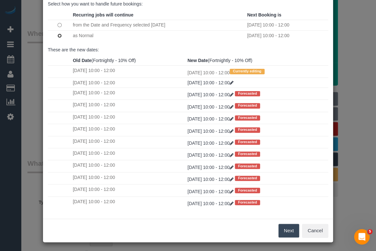
scroll to position [38, 0]
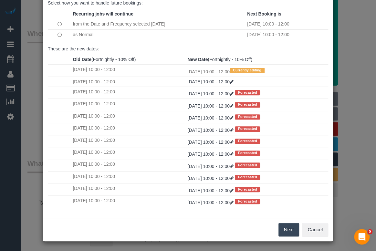
click at [283, 230] on button "Next" at bounding box center [288, 230] width 21 height 14
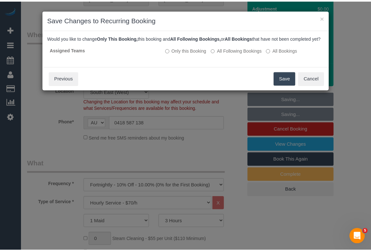
scroll to position [0, 0]
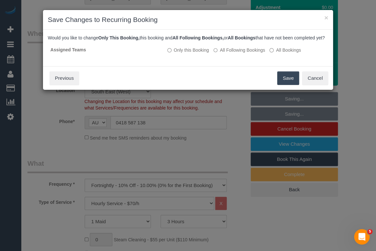
click at [279, 85] on button "Save" at bounding box center [288, 78] width 22 height 14
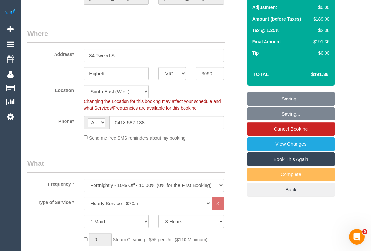
click at [228, 146] on fieldset "Where Address* 34 Tweed St Highett ACT NSW NT QLD SA TAS VIC WA 3090 Location O…" at bounding box center [134, 87] width 215 height 117
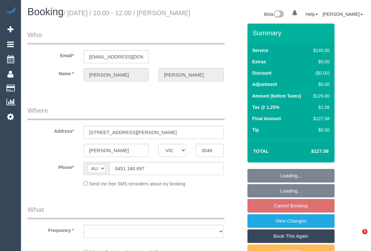
select select "VIC"
select select "string:stripe-pm_1RjYve2GScqysDRVqonlb0kD"
select select "number:27"
select select "number:14"
select select "number:18"
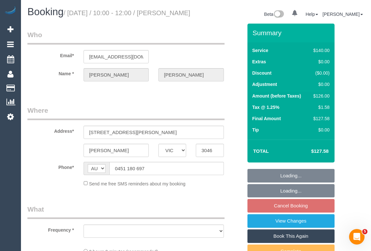
select select "number:24"
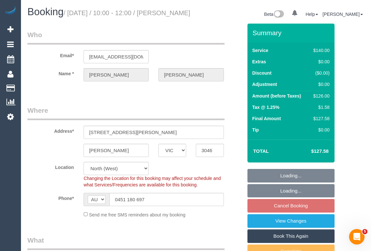
select select "object:1574"
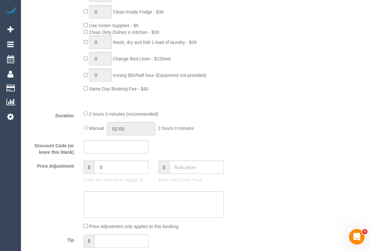
scroll to position [499, 0]
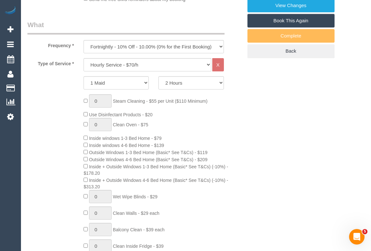
scroll to position [147, 0]
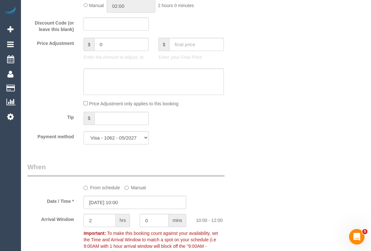
scroll to position [645, 0]
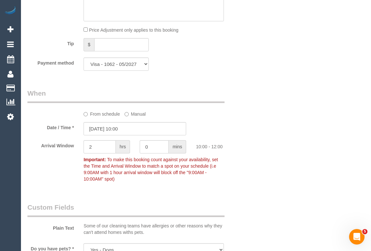
click at [101, 117] on label "From schedule" at bounding box center [102, 112] width 36 height 9
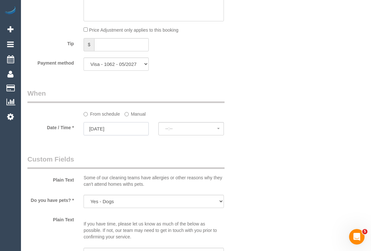
click at [95, 135] on input "[DATE]" at bounding box center [116, 128] width 65 height 13
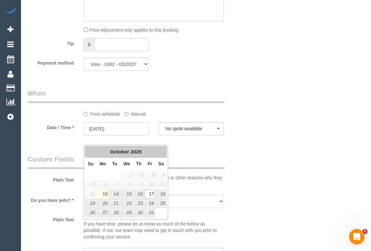
select select "spot14"
click at [281, 180] on div "Who Email* [EMAIL_ADDRESS][DOMAIN_NAME] Name * [PERSON_NAME] Where Address* [ST…" at bounding box center [195, 150] width 337 height 1544
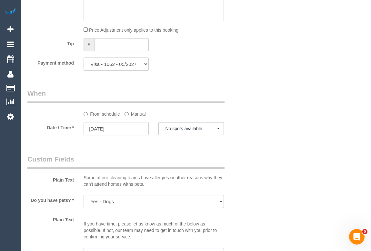
click at [108, 135] on input "[DATE]" at bounding box center [116, 128] width 65 height 13
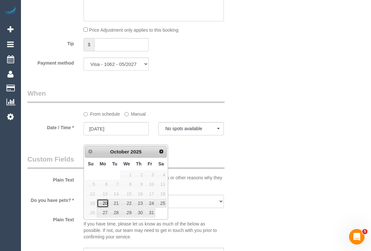
click at [103, 205] on link "20" at bounding box center [103, 203] width 12 height 9
type input "[DATE]"
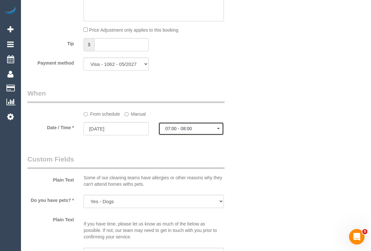
click at [185, 131] on span "07:00 - 08:00" at bounding box center [191, 128] width 52 height 5
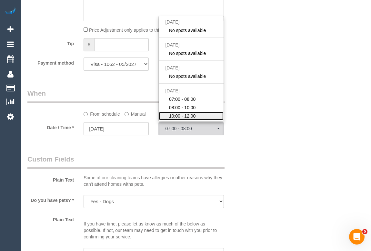
click at [178, 119] on span "10:00 - 12:00" at bounding box center [182, 116] width 27 height 6
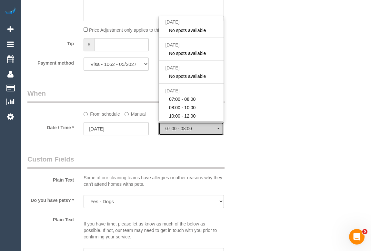
select select "spot19"
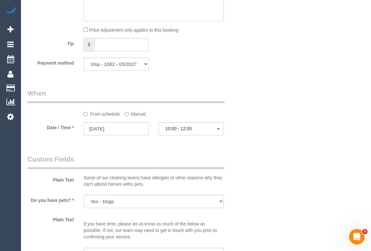
click at [252, 181] on div "Who Email* [EMAIL_ADDRESS][DOMAIN_NAME] Name * [PERSON_NAME] Where Address* [ST…" at bounding box center [195, 150] width 337 height 1544
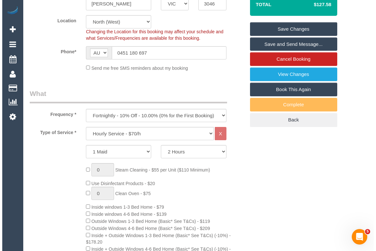
scroll to position [88, 0]
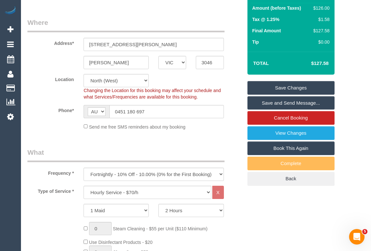
click at [293, 93] on link "Save Changes" at bounding box center [291, 88] width 87 height 14
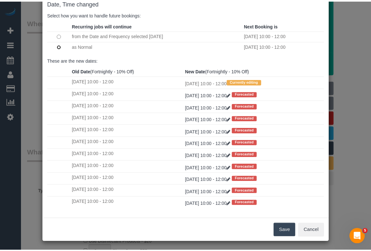
scroll to position [38, 0]
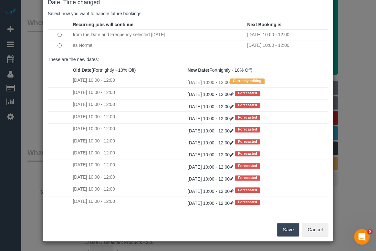
click at [288, 231] on button "Save" at bounding box center [288, 230] width 22 height 14
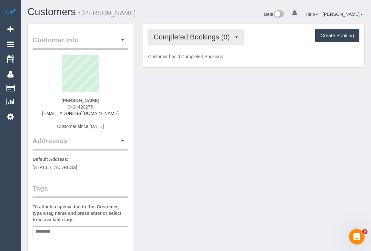
click at [200, 36] on span "Completed Bookings (0)" at bounding box center [193, 37] width 79 height 8
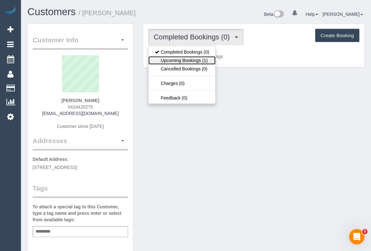
click at [196, 58] on link "Upcoming Bookings (1)" at bounding box center [181, 60] width 67 height 8
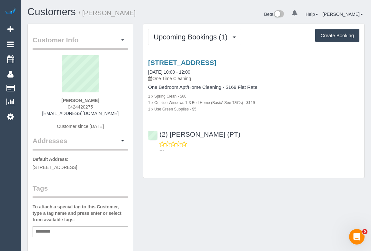
click at [227, 208] on div "Customer Info Edit Contact Info Send Message Email Preferences Special Sales Ta…" at bounding box center [196, 240] width 347 height 432
click at [216, 61] on link "112 Adderley St, Unit 201, West Melbourne, VIC 3003" at bounding box center [182, 62] width 68 height 7
drag, startPoint x: 199, startPoint y: 208, endPoint x: 210, endPoint y: 138, distance: 70.5
click at [199, 208] on div "Customer Info Edit Contact Info Send Message Email Preferences Special Sales Ta…" at bounding box center [196, 240] width 347 height 432
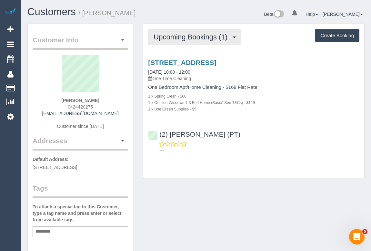
click at [208, 36] on span "Upcoming Bookings (1)" at bounding box center [192, 37] width 77 height 8
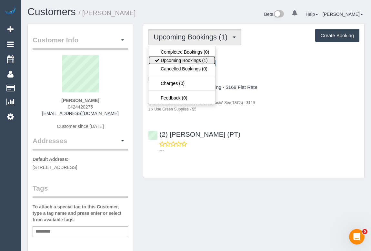
click at [190, 59] on link "Upcoming Bookings (1)" at bounding box center [181, 60] width 67 height 8
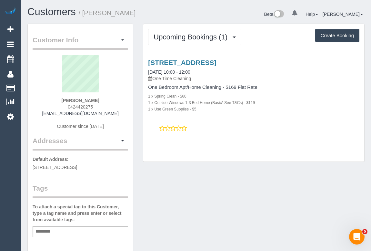
click at [276, 144] on div "Upcoming Bookings (1) Completed Bookings (0) Upcoming Bookings (1) Cancelled Bo…" at bounding box center [253, 93] width 221 height 138
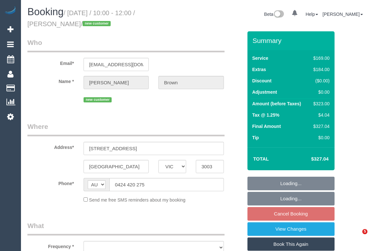
select select "VIC"
select select "number:28"
select select "number:14"
select select "number:21"
select select "number:22"
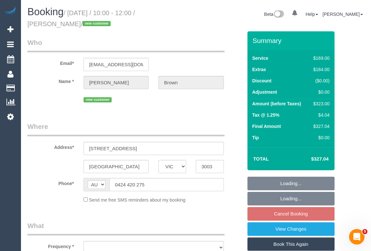
select select "number:35"
select select "number:26"
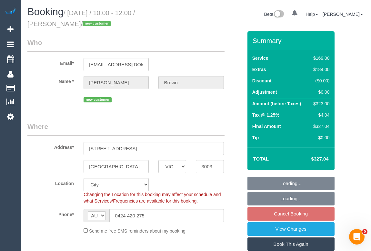
select select "object:685"
select select "string:stripe-pm_1SF5pD2GScqysDRV5SzcQ1cB"
select select "object:792"
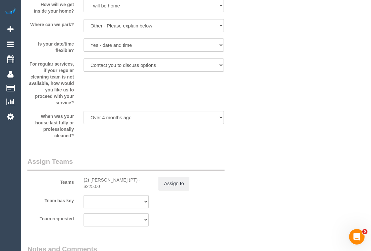
scroll to position [1027, 0]
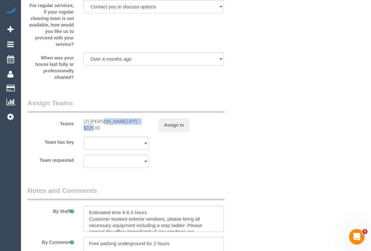
drag, startPoint x: 82, startPoint y: 123, endPoint x: 128, endPoint y: 125, distance: 45.9
click at [128, 125] on div "(2) Theo Rohmer (PT) - $225.00" at bounding box center [116, 124] width 75 height 13
copy div "(2) Theo Rohmer (PT)"
click at [177, 129] on button "Assign to" at bounding box center [173, 125] width 31 height 14
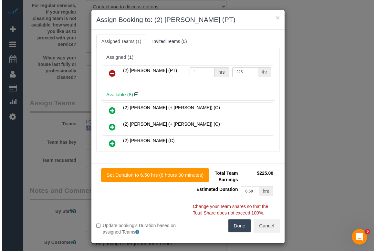
scroll to position [1020, 0]
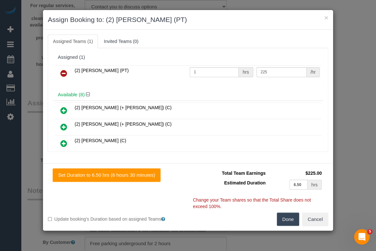
click at [61, 68] on link at bounding box center [63, 73] width 15 height 13
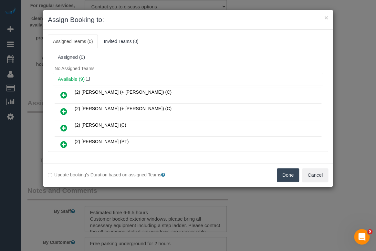
click at [285, 174] on button "Done" at bounding box center [288, 175] width 23 height 14
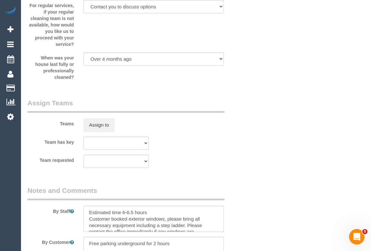
click at [249, 199] on div "× Assign Booking to: Assigned Teams (0) Invited Teams (0) Assigned (0) No Assig…" at bounding box center [185, 125] width 371 height 251
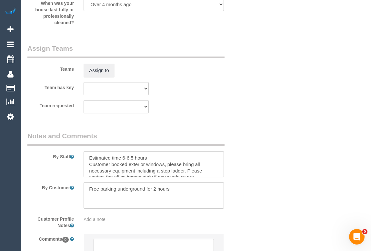
scroll to position [1142, 0]
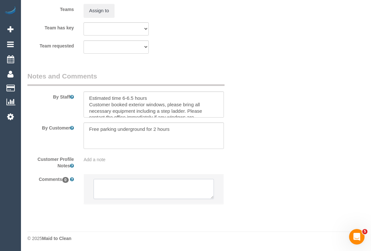
click at [132, 190] on textarea at bounding box center [154, 189] width 120 height 20
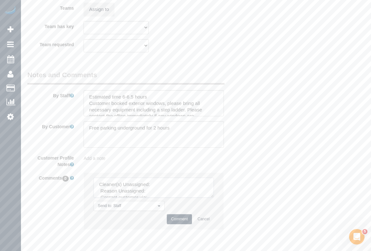
click at [164, 184] on textarea at bounding box center [154, 188] width 120 height 20
paste textarea "(2) [PERSON_NAME] (PT)"
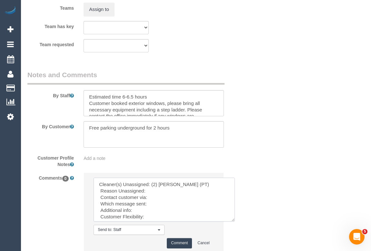
drag, startPoint x: 213, startPoint y: 197, endPoint x: 241, endPoint y: 229, distance: 42.8
click at [235, 221] on textarea at bounding box center [164, 200] width 141 height 44
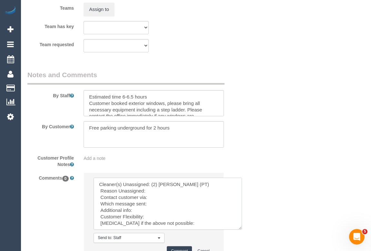
click at [151, 192] on textarea at bounding box center [168, 204] width 148 height 52
click at [110, 199] on textarea at bounding box center [168, 204] width 148 height 52
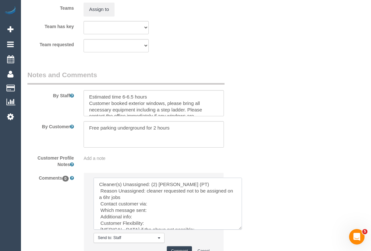
click at [151, 203] on textarea at bounding box center [168, 204] width 148 height 52
click at [156, 205] on textarea at bounding box center [168, 204] width 148 height 52
click at [152, 214] on textarea at bounding box center [168, 204] width 148 height 52
click at [141, 219] on textarea at bounding box center [168, 204] width 148 height 52
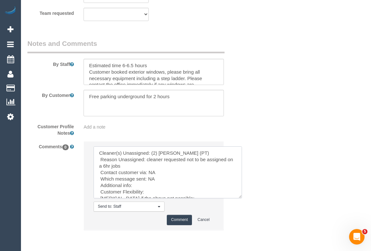
scroll to position [1201, 0]
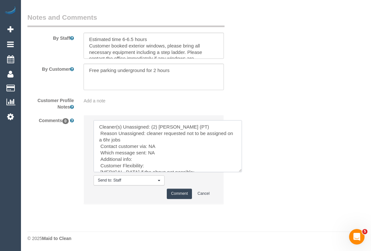
click at [135, 158] on textarea at bounding box center [168, 146] width 148 height 52
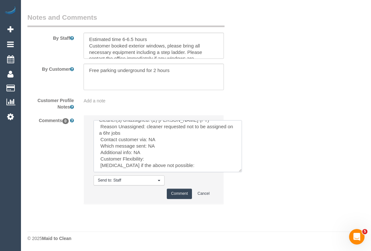
drag, startPoint x: 100, startPoint y: 151, endPoint x: 190, endPoint y: 159, distance: 90.0
click at [190, 159] on textarea at bounding box center [168, 146] width 148 height 52
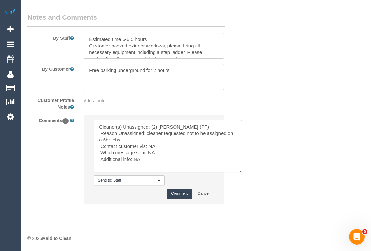
scroll to position [6, 0]
type textarea "Cleaner(s) Unassigned: (2) Theo Rohmer (PT) Reason Unassigned: cleaner requeste…"
click at [181, 194] on button "Comment" at bounding box center [179, 193] width 25 height 10
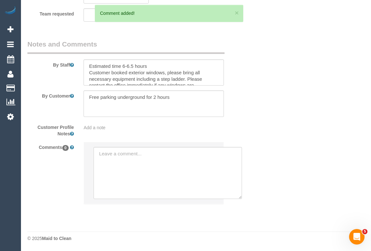
scroll to position [1201, 0]
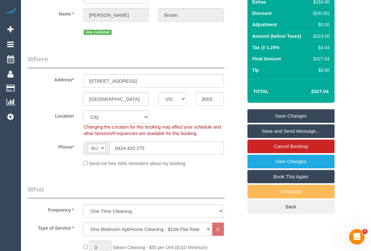
scroll to position [0, 0]
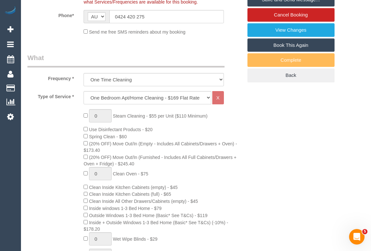
scroll to position [23, 0]
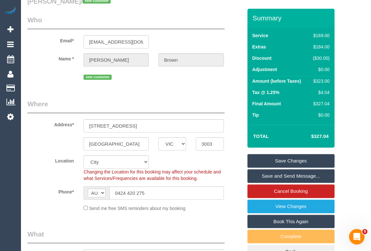
click at [290, 160] on link "Save Changes" at bounding box center [291, 161] width 87 height 14
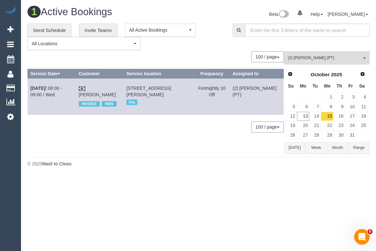
click at [197, 148] on div "0 Bookings found. We couldn't find any bookings that matched your search. Creat…" at bounding box center [155, 102] width 256 height 102
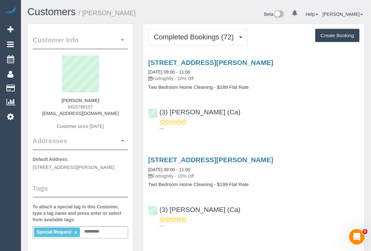
click at [301, 127] on p "---" at bounding box center [259, 128] width 200 height 6
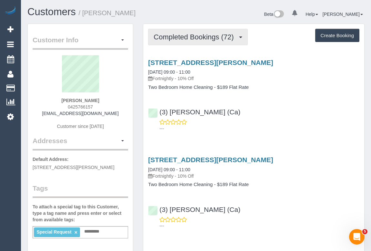
click at [203, 40] on span "Completed Bookings (72)" at bounding box center [195, 37] width 83 height 8
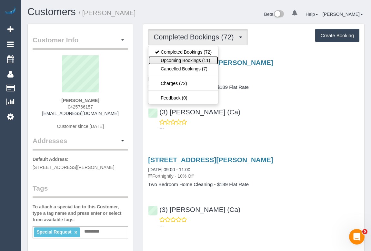
click at [189, 62] on link "Upcoming Bookings (11)" at bounding box center [183, 60] width 70 height 8
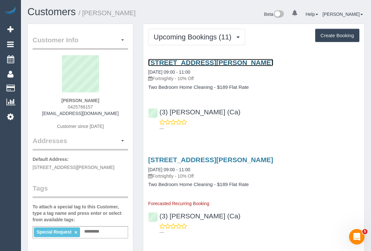
click at [223, 60] on link "[STREET_ADDRESS][PERSON_NAME]" at bounding box center [210, 62] width 125 height 7
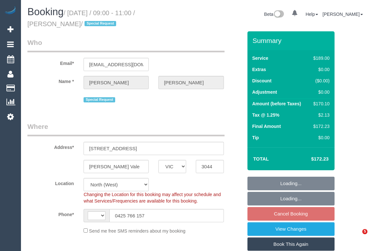
select select "VIC"
select select "object:292"
select select "string:stripe-pm_1Lh95W2GScqysDRVtzVLXpGU"
select select "number:28"
select select "number:16"
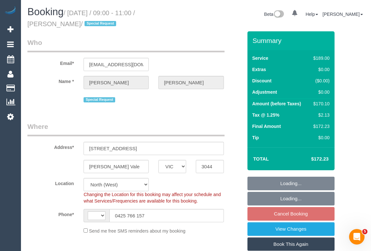
select select "number:19"
select select "number:22"
select select "number:35"
select select "number:11"
select select "string:AU"
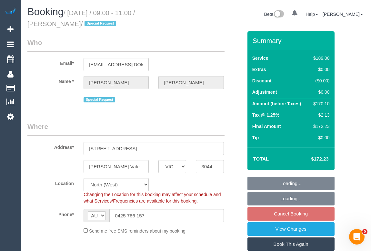
select select "object:965"
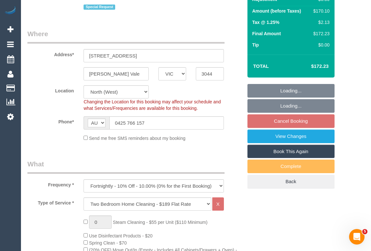
scroll to position [205, 0]
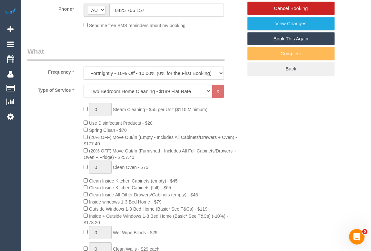
click at [210, 90] on select "Hourly Service - $70/h Hourly Service - $65/h Hourly Service - $60/h Hourly Ser…" at bounding box center [147, 91] width 127 height 13
select select "213"
click at [84, 85] on select "Hourly Service - $70/h Hourly Service - $65/h Hourly Service - $60/h Hourly Ser…" at bounding box center [147, 91] width 127 height 13
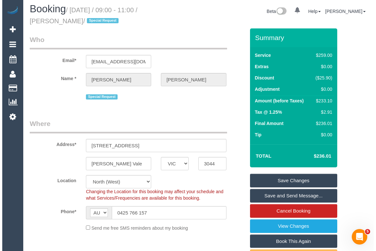
scroll to position [0, 0]
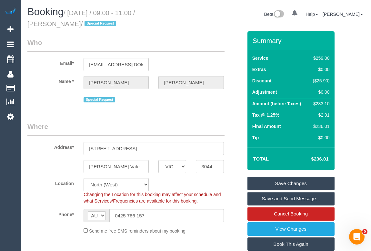
click at [286, 181] on link "Save Changes" at bounding box center [291, 184] width 87 height 14
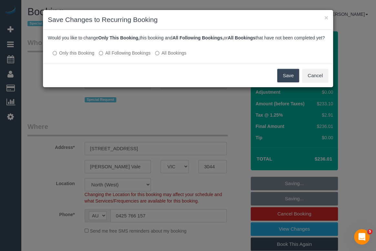
click at [279, 82] on button "Save" at bounding box center [288, 76] width 22 height 14
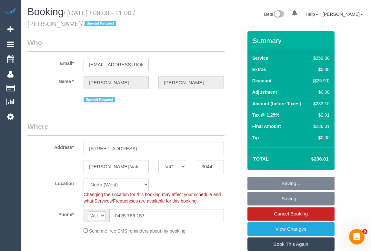
click at [219, 103] on div "Special Request" at bounding box center [154, 99] width 140 height 10
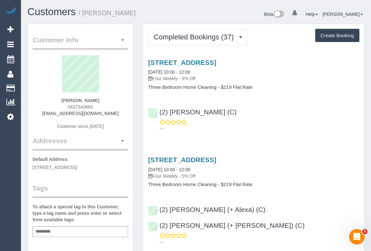
click at [291, 117] on div "(2) [PERSON_NAME] (C) ---" at bounding box center [253, 117] width 221 height 29
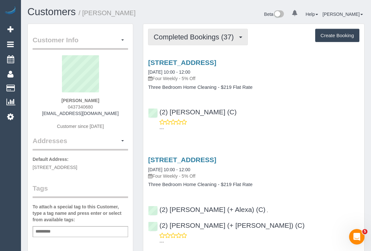
click at [188, 38] on span "Completed Bookings (37)" at bounding box center [195, 37] width 83 height 8
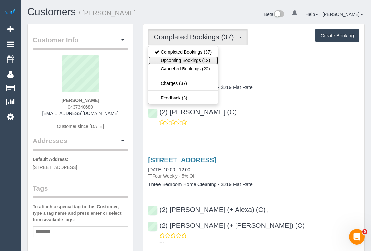
click at [184, 60] on link "Upcoming Bookings (12)" at bounding box center [183, 60] width 70 height 8
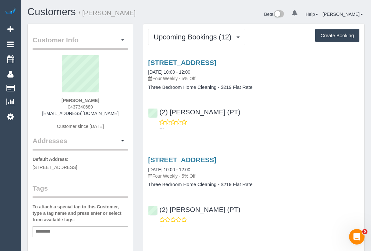
click at [295, 114] on div "(2) Theo Rohmer (PT) ---" at bounding box center [253, 117] width 221 height 29
click at [307, 123] on div "---" at bounding box center [253, 125] width 211 height 13
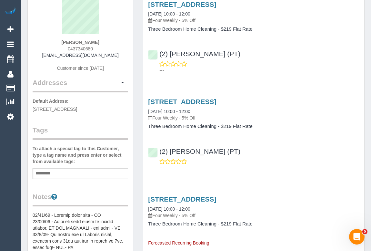
scroll to position [58, 0]
click at [216, 101] on link "152 Lorimer Street, Docklands, VIC 3008" at bounding box center [182, 100] width 68 height 7
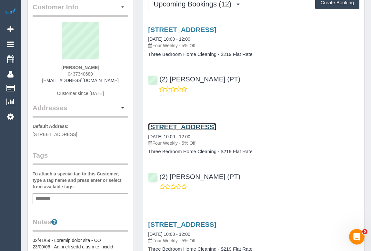
scroll to position [0, 0]
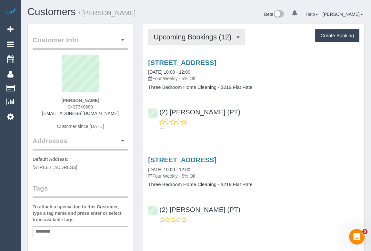
click at [185, 38] on span "Upcoming Bookings (12)" at bounding box center [194, 37] width 81 height 8
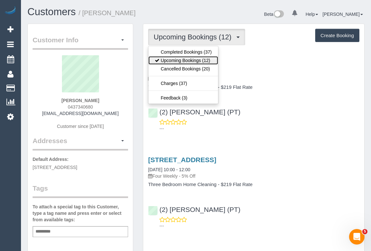
click at [181, 61] on link "Upcoming Bookings (12)" at bounding box center [183, 60] width 70 height 8
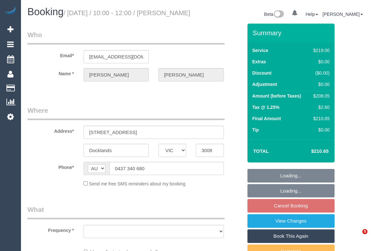
select select "VIC"
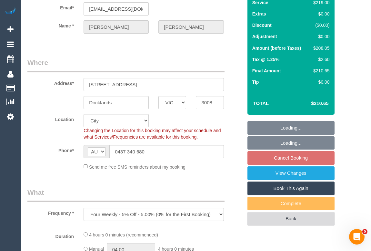
select select "object:684"
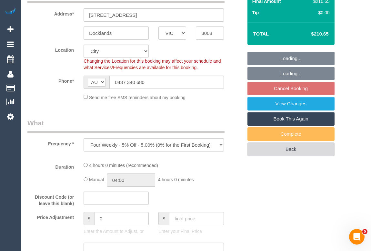
select select "string:stripe-pm_1HmyTB2GScqysDRVtfnO9N7M"
select select "number:29"
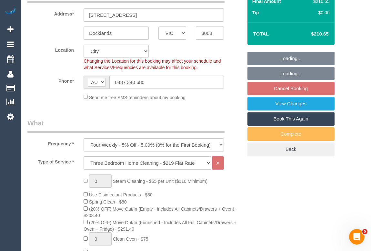
click at [289, 95] on fieldset "Loading... Loading... Cancel Booking View Changes Book This Again Complete Back" at bounding box center [291, 104] width 87 height 105
select select "spot3"
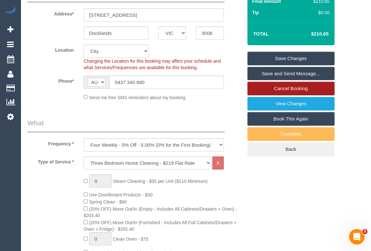
click at [283, 95] on link "Cancel Booking" at bounding box center [291, 89] width 87 height 14
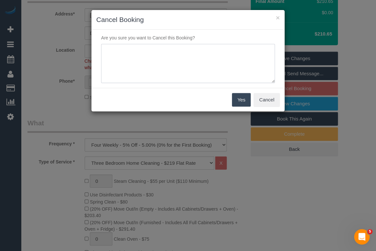
click at [159, 59] on textarea at bounding box center [188, 63] width 174 height 39
type textarea "C"
click at [133, 53] on textarea at bounding box center [188, 63] width 174 height 39
click at [211, 54] on textarea at bounding box center [188, 63] width 174 height 39
type textarea "Not needed. Customer's request. - sms - OM"
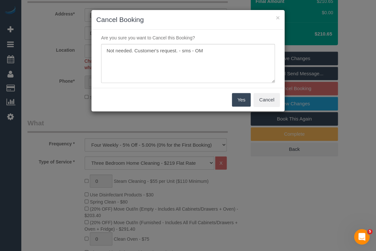
click at [242, 101] on button "Yes" at bounding box center [241, 100] width 19 height 14
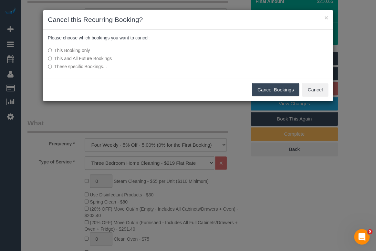
click at [274, 93] on button "Cancel Bookings" at bounding box center [275, 90] width 47 height 14
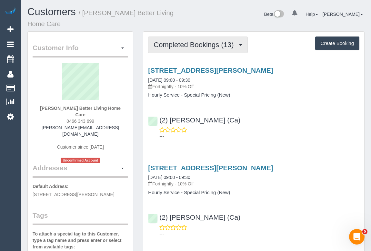
click at [191, 48] on button "Completed Bookings (13)" at bounding box center [197, 44] width 99 height 16
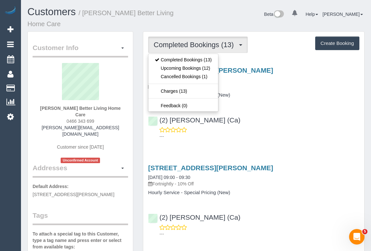
click at [295, 133] on p "---" at bounding box center [259, 136] width 200 height 6
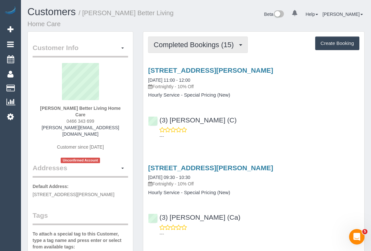
click at [207, 41] on span "Completed Bookings (15)" at bounding box center [195, 45] width 83 height 8
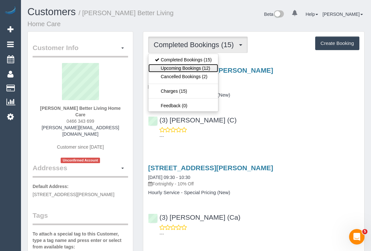
click at [194, 67] on link "Upcoming Bookings (12)" at bounding box center [183, 68] width 70 height 8
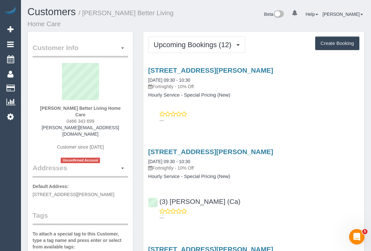
click at [249, 116] on div "---" at bounding box center [253, 117] width 211 height 13
drag, startPoint x: 205, startPoint y: 79, endPoint x: 147, endPoint y: 79, distance: 57.1
click at [147, 79] on div "6 Cantala Avenue, Rosanna, VIC 3084 20/10/2025 09:30 - 10:30 Fortnightly - 10% …" at bounding box center [253, 81] width 221 height 31
copy link "20/10/2025 09:30 - 10:30"
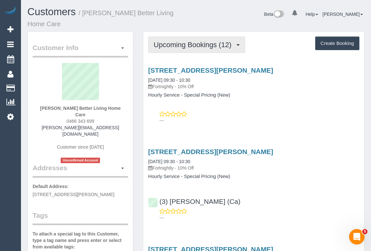
click at [182, 44] on span "Upcoming Bookings (12)" at bounding box center [194, 45] width 81 height 8
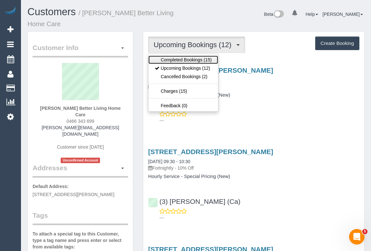
click at [186, 61] on link "Completed Bookings (15)" at bounding box center [183, 60] width 70 height 8
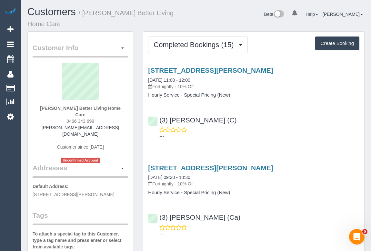
click at [283, 128] on div "---" at bounding box center [253, 133] width 211 height 13
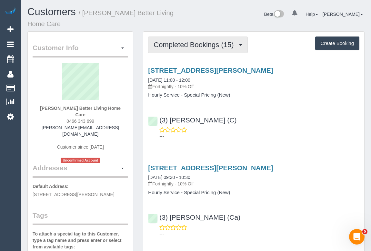
click at [206, 43] on span "Completed Bookings (15)" at bounding box center [195, 45] width 83 height 8
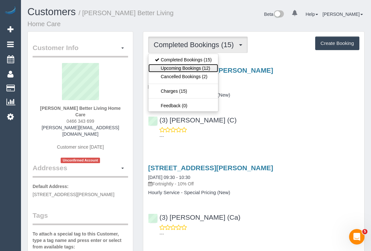
click at [196, 68] on link "Upcoming Bookings (12)" at bounding box center [183, 68] width 70 height 8
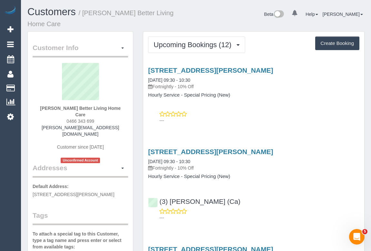
click at [296, 107] on div "6 Cantala Avenue, Rosanna, VIC 3084 20/10/2025 09:30 - 10:30 Fortnightly - 10% …" at bounding box center [253, 93] width 221 height 65
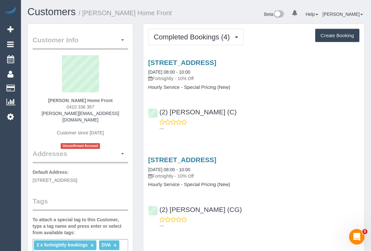
click at [293, 119] on div "---" at bounding box center [253, 125] width 211 height 13
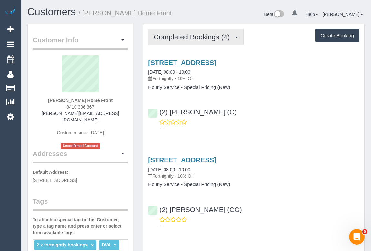
click at [181, 42] on button "Completed Bookings (4)" at bounding box center [196, 37] width 96 height 16
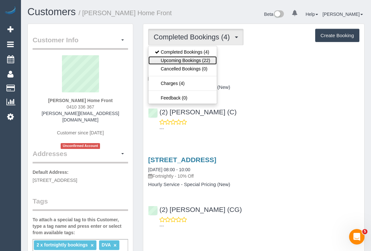
click at [180, 58] on link "Upcoming Bookings (22)" at bounding box center [182, 60] width 68 height 8
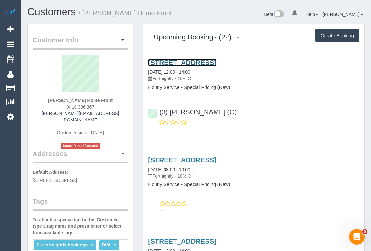
click at [191, 61] on link "[STREET_ADDRESS]" at bounding box center [182, 62] width 68 height 7
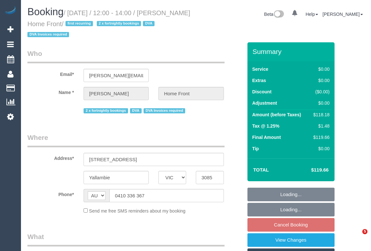
select select "VIC"
select select "120"
select select "number:28"
select select "number:14"
select select "number:19"
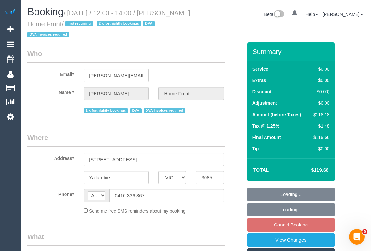
select select "number:36"
select select "number:35"
select select "number:13"
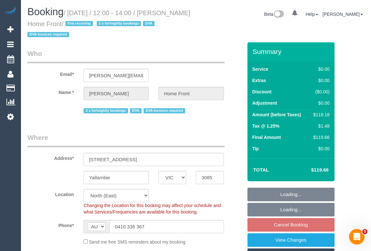
select select "object:1409"
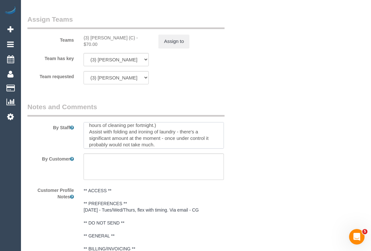
scroll to position [12, 0]
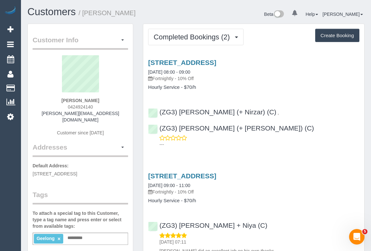
drag, startPoint x: 65, startPoint y: 107, endPoint x: 112, endPoint y: 106, distance: 47.1
click at [112, 106] on div "[PERSON_NAME] 0424924140 [PERSON_NAME][EMAIL_ADDRESS][DOMAIN_NAME] Customer sin…" at bounding box center [81, 98] width 96 height 87
copy span "0424924140"
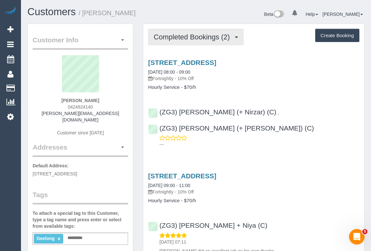
click at [181, 37] on span "Completed Bookings (2)" at bounding box center [193, 37] width 79 height 8
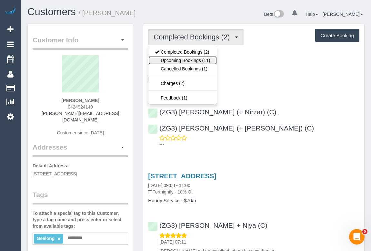
click at [180, 58] on link "Upcoming Bookings (11)" at bounding box center [182, 60] width 68 height 8
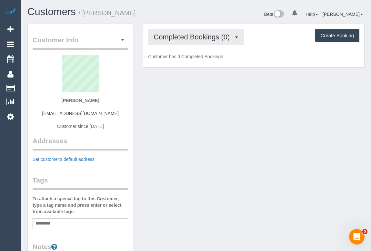
click at [199, 32] on button "Completed Bookings (0)" at bounding box center [196, 37] width 96 height 16
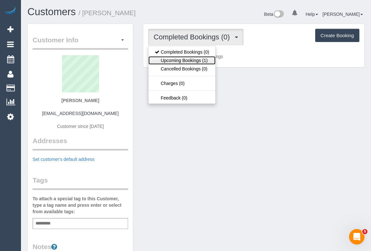
click at [190, 62] on link "Upcoming Bookings (1)" at bounding box center [181, 60] width 67 height 8
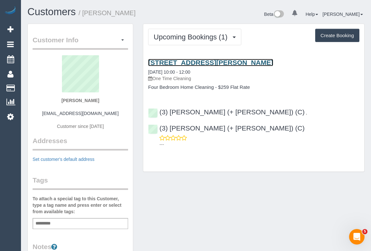
click at [187, 60] on link "1/5 Bedford Street, Box Hill, VIC 3128" at bounding box center [210, 62] width 125 height 7
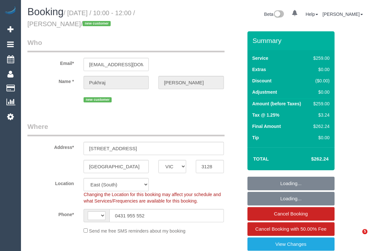
select select "VIC"
select select "string:AU"
select select "number:28"
select select "number:14"
select select "number:19"
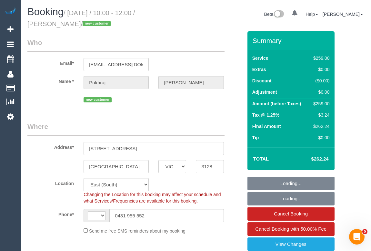
select select "number:25"
select select "number:33"
select select "number:12"
select select "object:795"
select select "string:stripe-pm_1SE6rn2GScqysDRV3gmfvrgC"
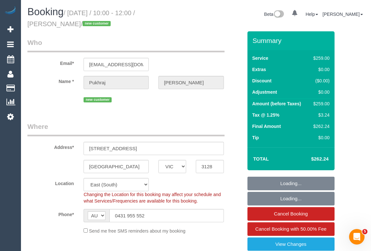
select select "object:1265"
drag, startPoint x: 164, startPoint y: 213, endPoint x: 80, endPoint y: 214, distance: 83.6
click at [80, 214] on div "AF AL DZ AD AO AI AQ AG AR AM AW AU AT AZ BS BH BD BB BY BE BZ BJ BM BT BO BA B…" at bounding box center [154, 215] width 150 height 13
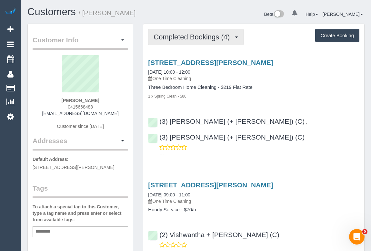
click at [184, 36] on span "Completed Bookings (4)" at bounding box center [193, 37] width 79 height 8
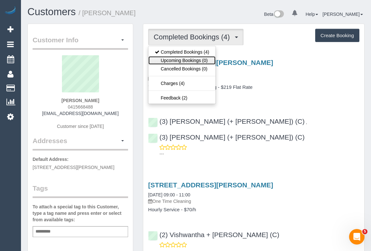
click at [175, 59] on link "Upcoming Bookings (0)" at bounding box center [181, 60] width 67 height 8
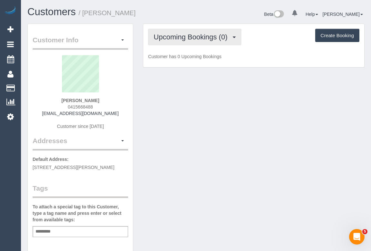
click at [194, 36] on span "Upcoming Bookings (0)" at bounding box center [192, 37] width 77 height 8
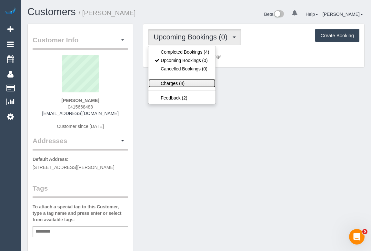
click at [172, 82] on link "Charges (4)" at bounding box center [181, 83] width 67 height 8
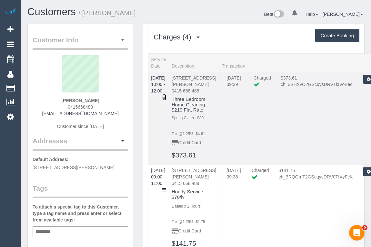
click at [166, 95] on icon at bounding box center [164, 97] width 4 height 5
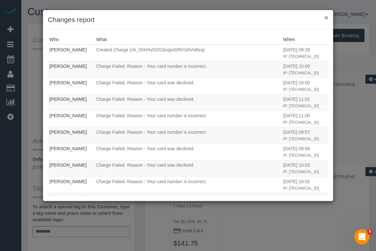
click at [325, 19] on button "×" at bounding box center [326, 17] width 4 height 7
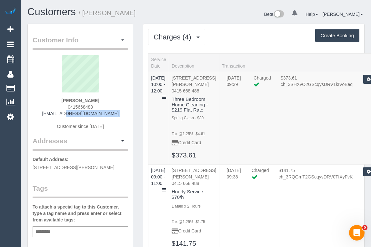
drag, startPoint x: 47, startPoint y: 114, endPoint x: 121, endPoint y: 118, distance: 73.7
click at [121, 118] on div "Megan Kong 0415668488 megan_kong90@hotmail.com Customer since 2024" at bounding box center [81, 95] width 96 height 81
copy div "megan_kong90@hotmail.com"
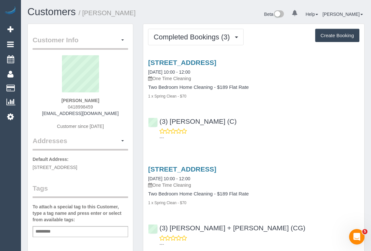
click at [282, 133] on div "---" at bounding box center [253, 134] width 211 height 13
click at [282, 134] on p "---" at bounding box center [259, 137] width 200 height 6
drag, startPoint x: 256, startPoint y: 120, endPoint x: 170, endPoint y: 119, distance: 86.2
click at [170, 119] on div "(3) [PERSON_NAME] (C) ---" at bounding box center [253, 126] width 221 height 29
copy link "[PERSON_NAME] (C)"
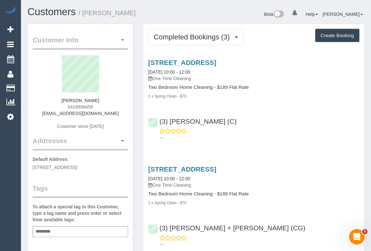
drag, startPoint x: 287, startPoint y: 121, endPoint x: 285, endPoint y: 127, distance: 6.8
click at [287, 121] on div "(3) [PERSON_NAME] (C) ---" at bounding box center [253, 126] width 221 height 29
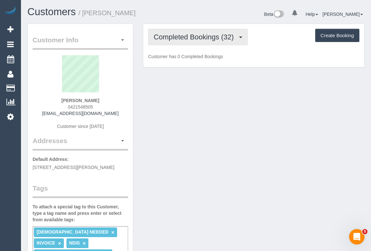
click at [188, 38] on span "Completed Bookings (32)" at bounding box center [195, 37] width 83 height 8
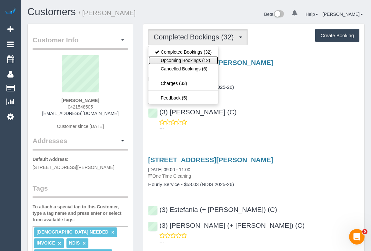
click at [182, 60] on link "Upcoming Bookings (12)" at bounding box center [183, 60] width 70 height 8
